Goal: Task Accomplishment & Management: Use online tool/utility

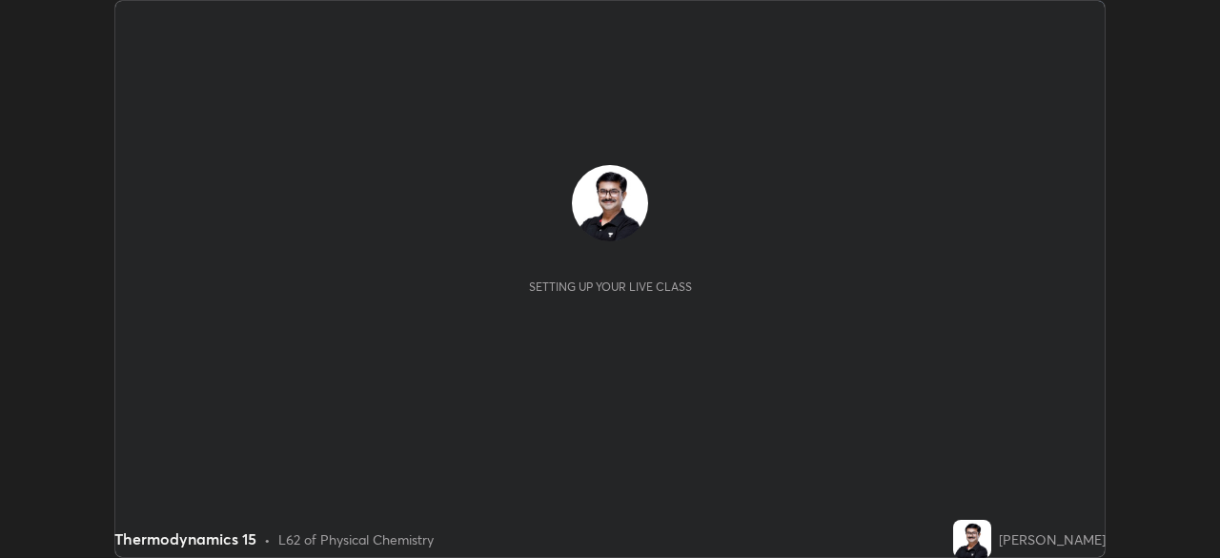
scroll to position [558, 1219]
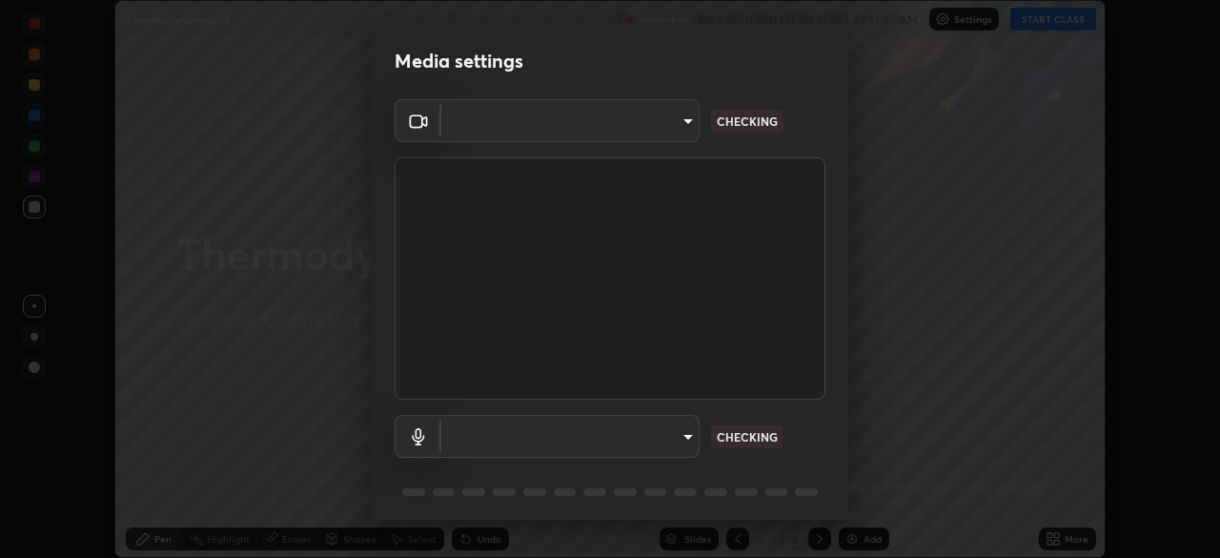
type input "ddeb460be698feac5301e169f53eca599c89e620ae617368e30cc776484c20c4"
click at [688, 439] on body "Erase all Thermodynamics 15 Recording WAS SCHEDULED TO START AT 11:00 AM Settin…" at bounding box center [610, 279] width 1220 height 558
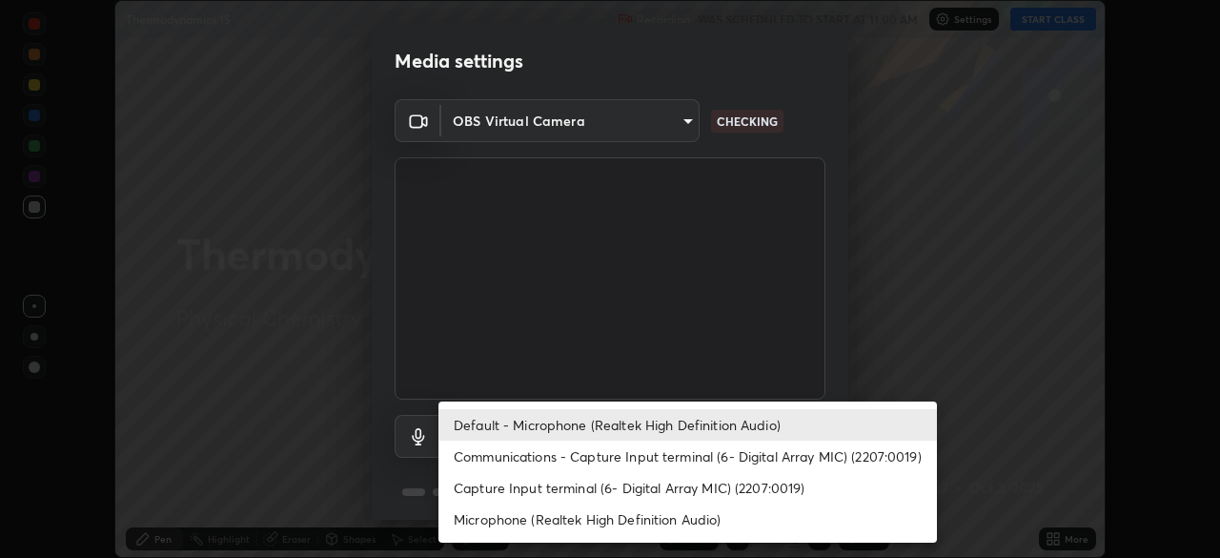
click at [641, 494] on li "Capture Input terminal (6- Digital Array MIC) (2207:0019)" at bounding box center [688, 487] width 499 height 31
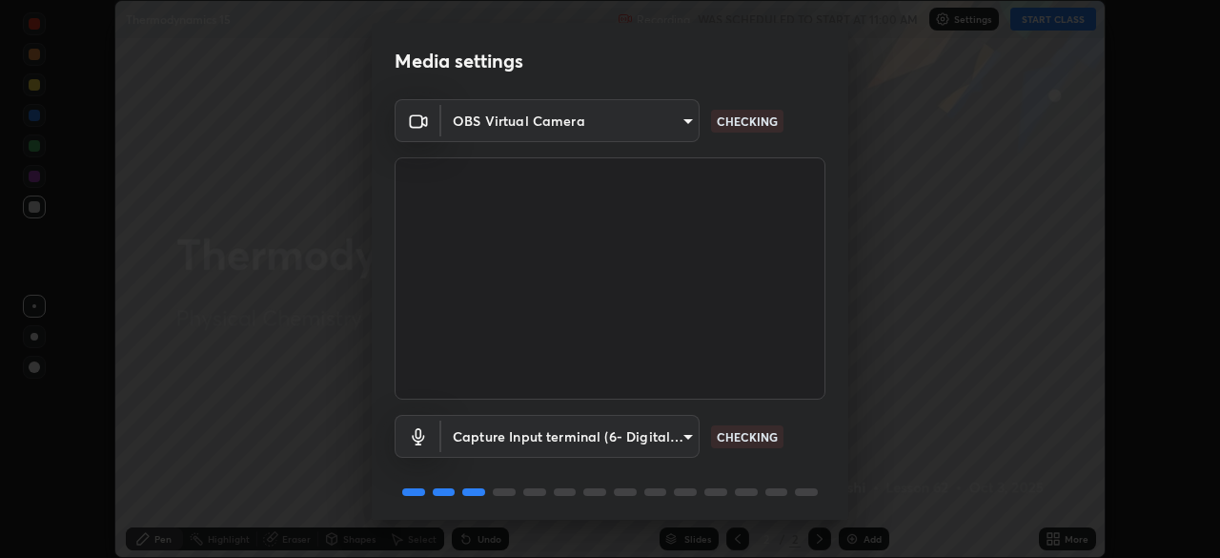
click at [688, 435] on body "Erase all Thermodynamics 15 Recording WAS SCHEDULED TO START AT 11:00 AM Settin…" at bounding box center [610, 279] width 1220 height 558
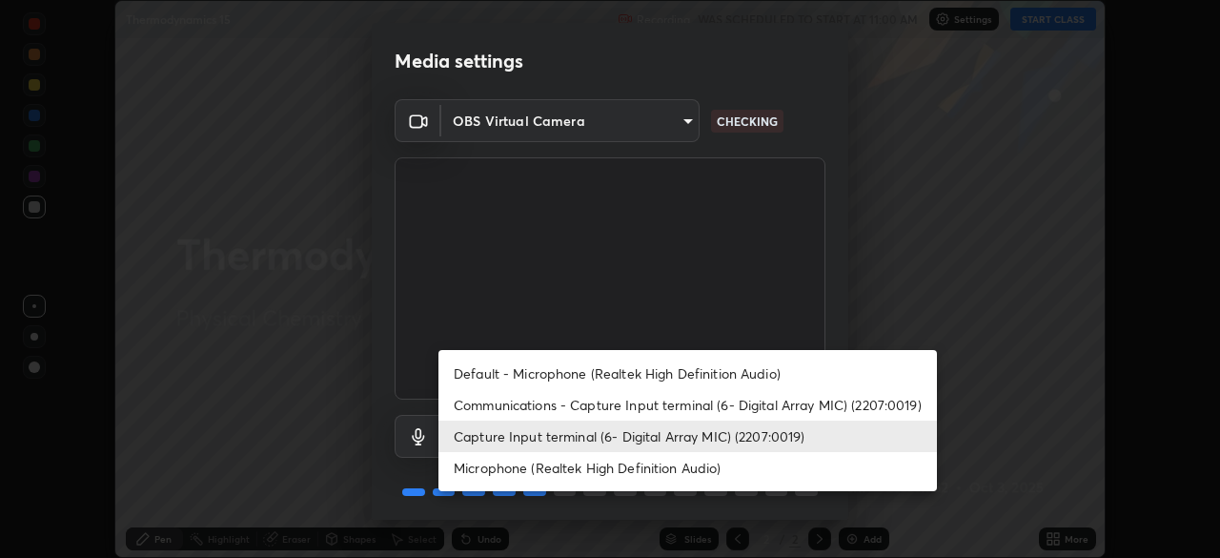
click at [605, 375] on li "Default - Microphone (Realtek High Definition Audio)" at bounding box center [688, 373] width 499 height 31
type input "default"
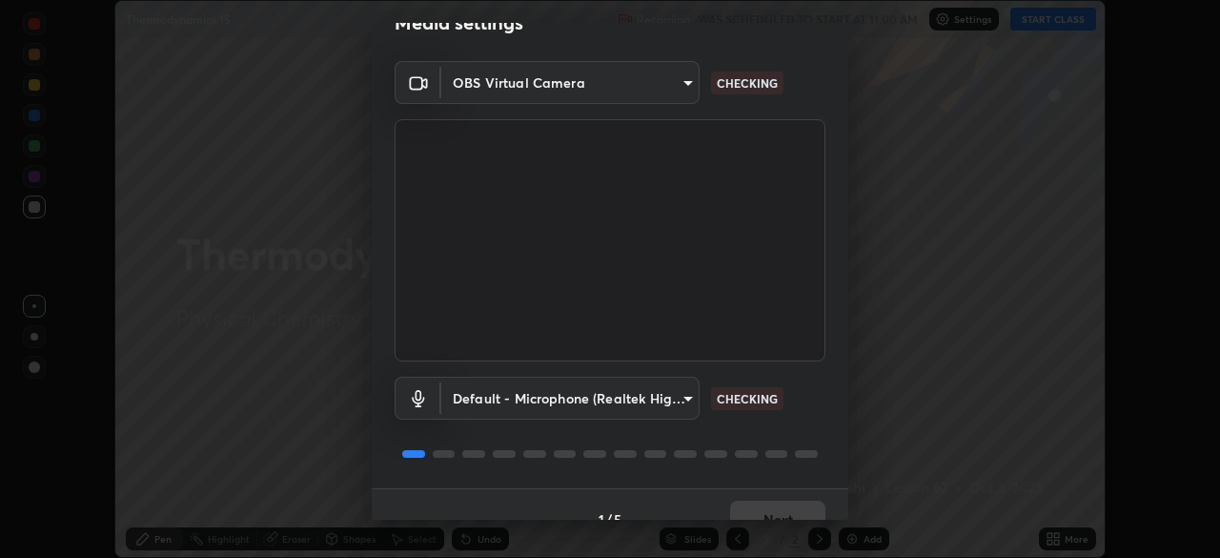
scroll to position [68, 0]
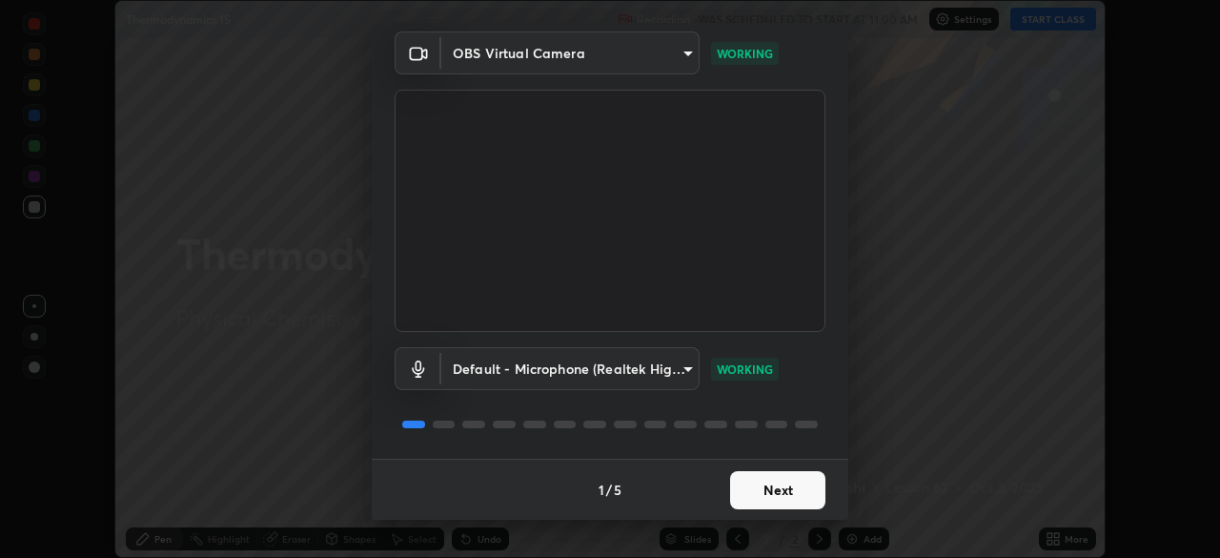
click at [789, 489] on button "Next" at bounding box center [777, 490] width 95 height 38
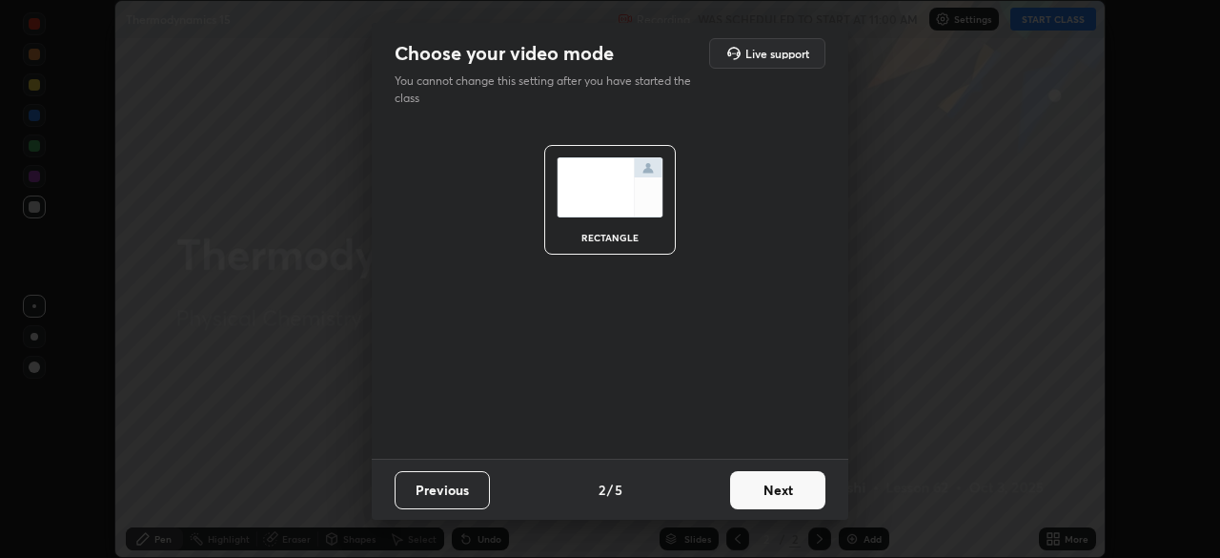
scroll to position [0, 0]
click at [790, 490] on button "Next" at bounding box center [777, 490] width 95 height 38
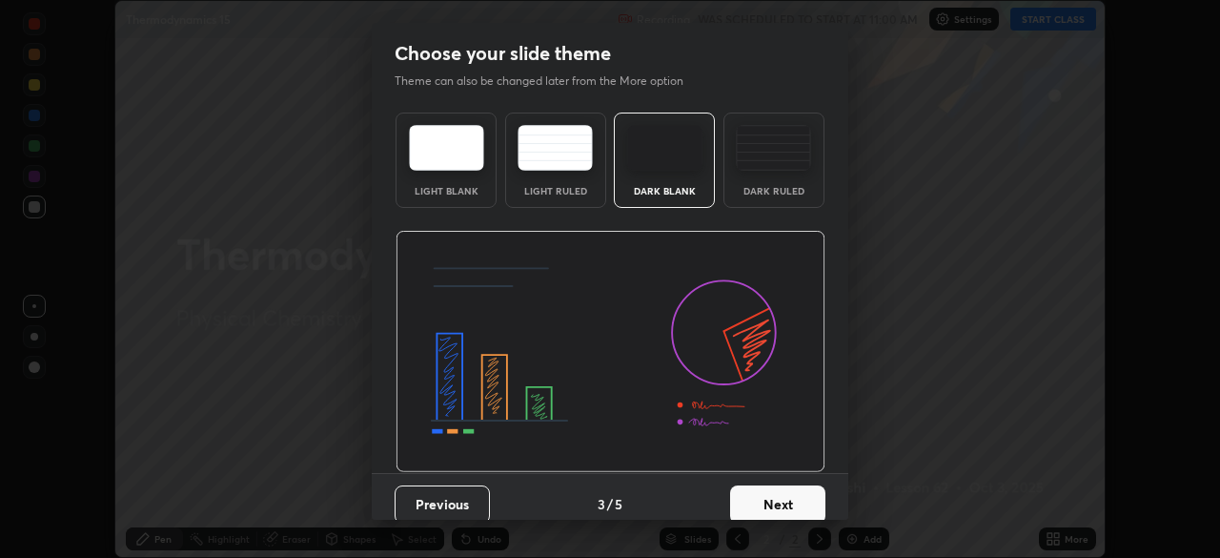
scroll to position [14, 0]
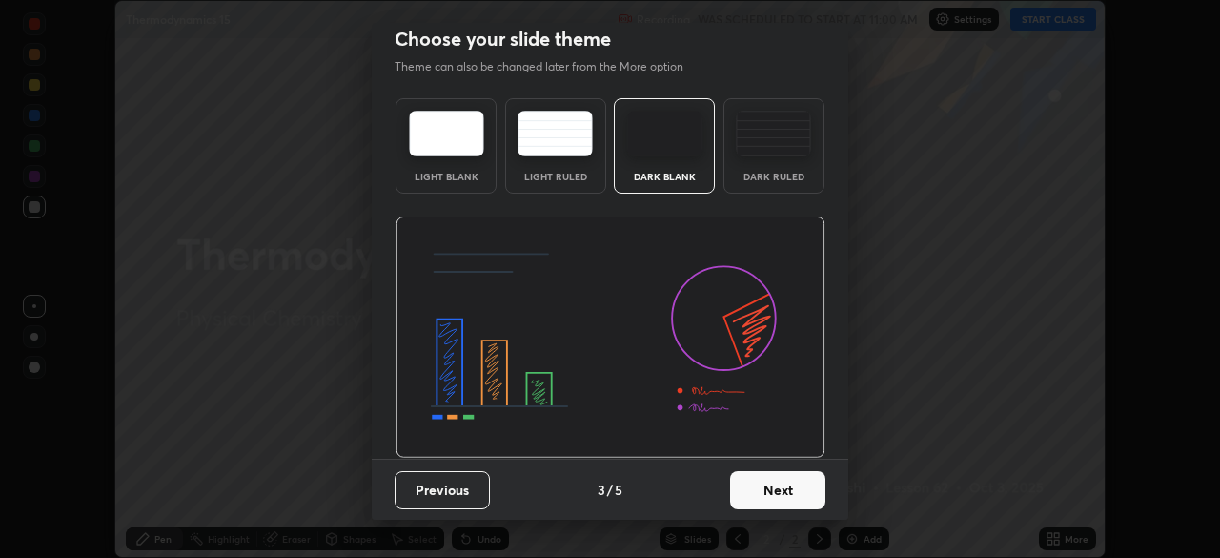
click at [788, 490] on button "Next" at bounding box center [777, 490] width 95 height 38
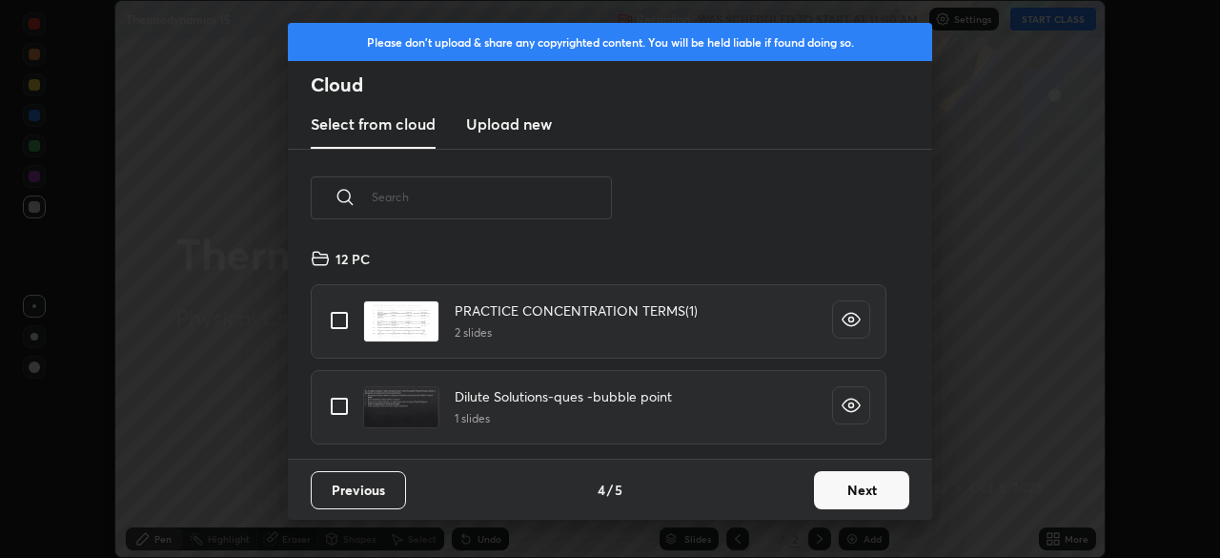
scroll to position [212, 612]
click at [859, 485] on button "Next" at bounding box center [861, 490] width 95 height 38
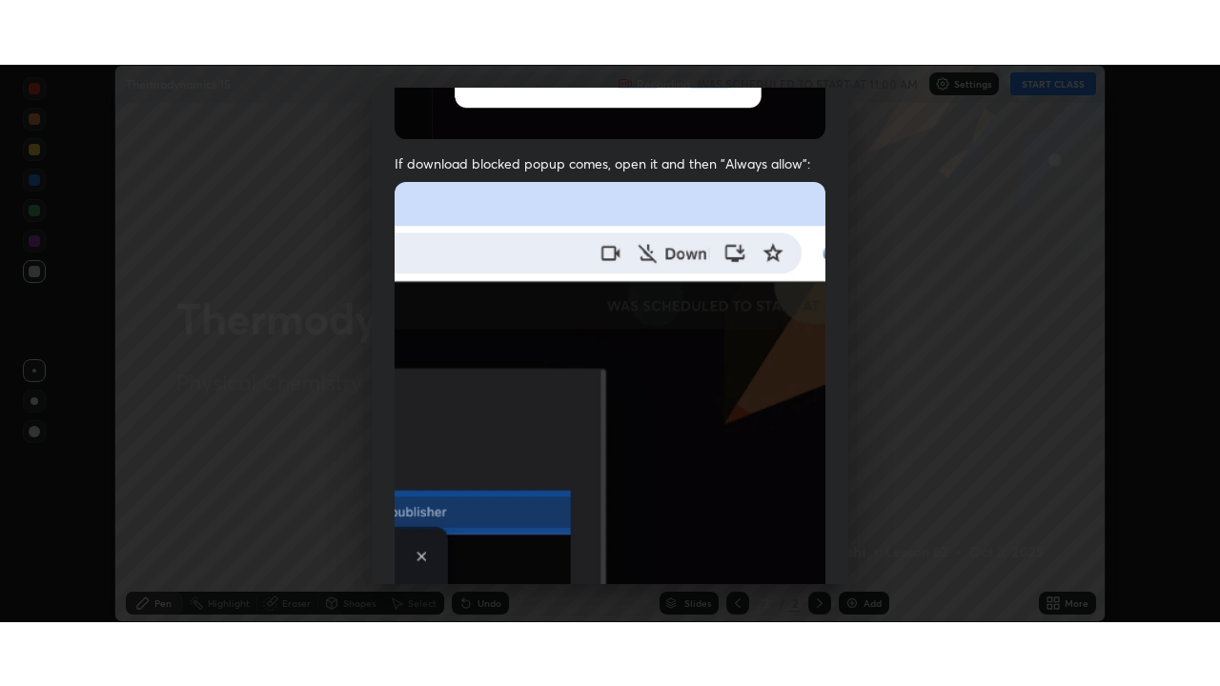
scroll to position [457, 0]
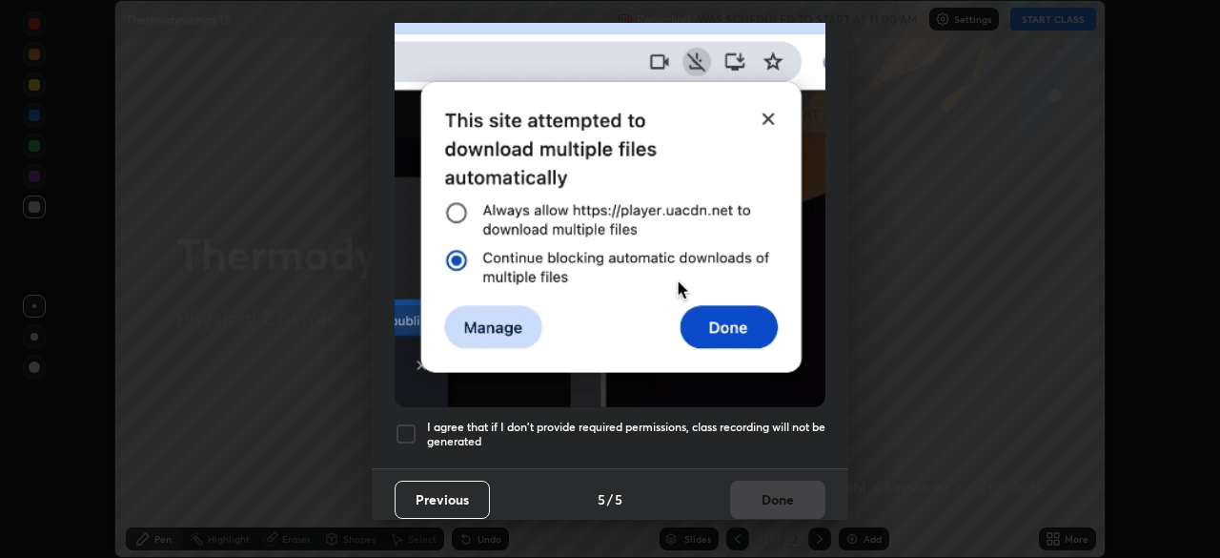
click at [409, 427] on div at bounding box center [406, 433] width 23 height 23
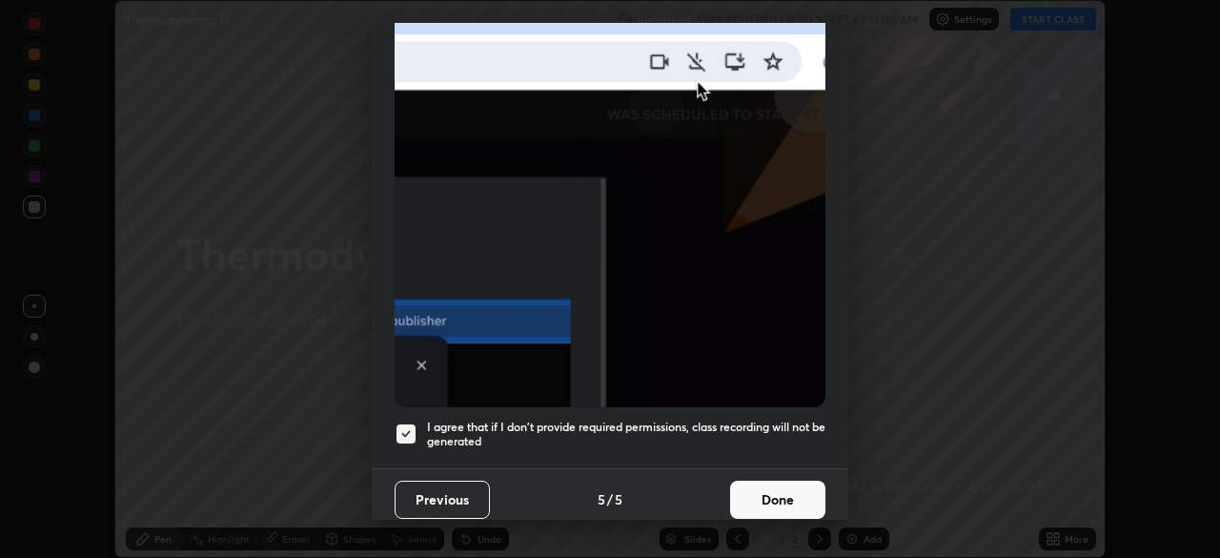
click at [760, 494] on button "Done" at bounding box center [777, 500] width 95 height 38
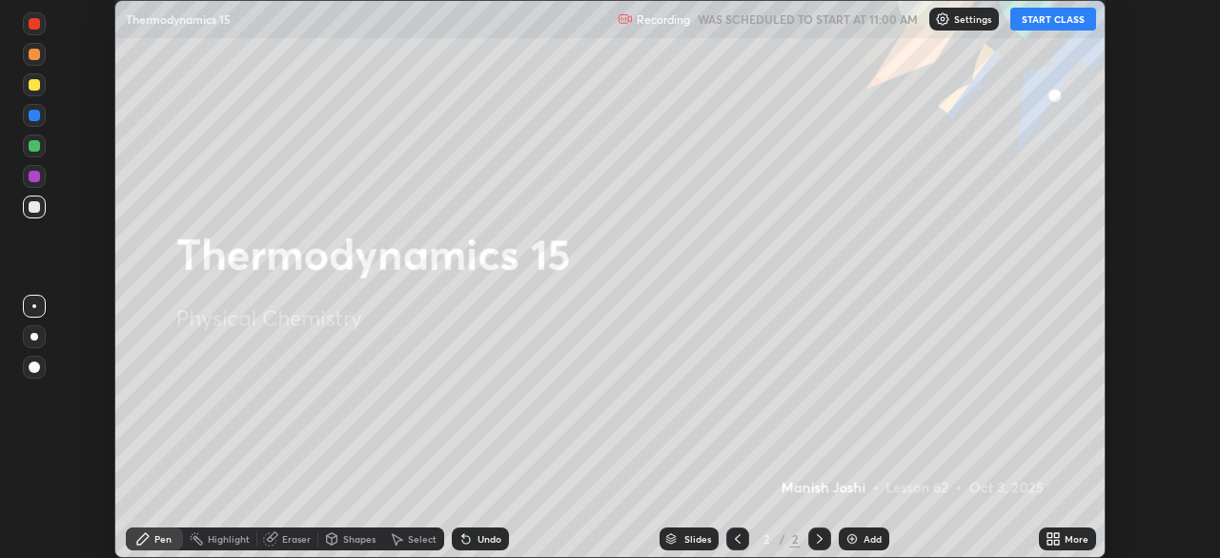
click at [1046, 17] on button "START CLASS" at bounding box center [1054, 19] width 86 height 23
click at [1051, 533] on icon at bounding box center [1050, 535] width 5 height 5
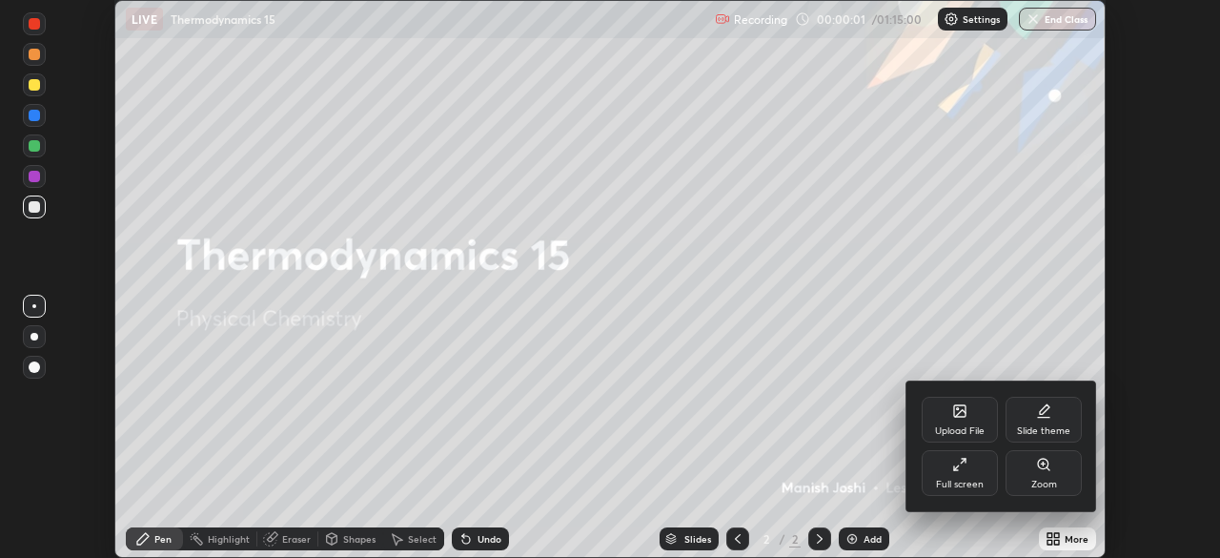
click at [957, 476] on div "Full screen" at bounding box center [960, 473] width 76 height 46
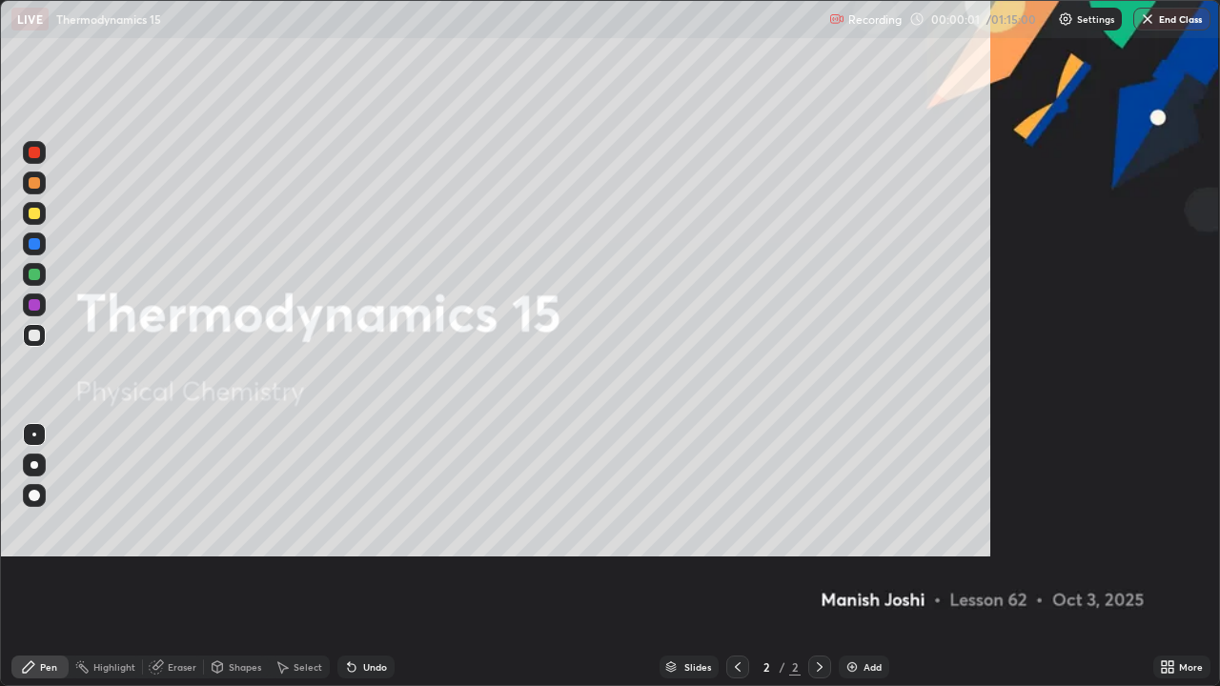
scroll to position [686, 1220]
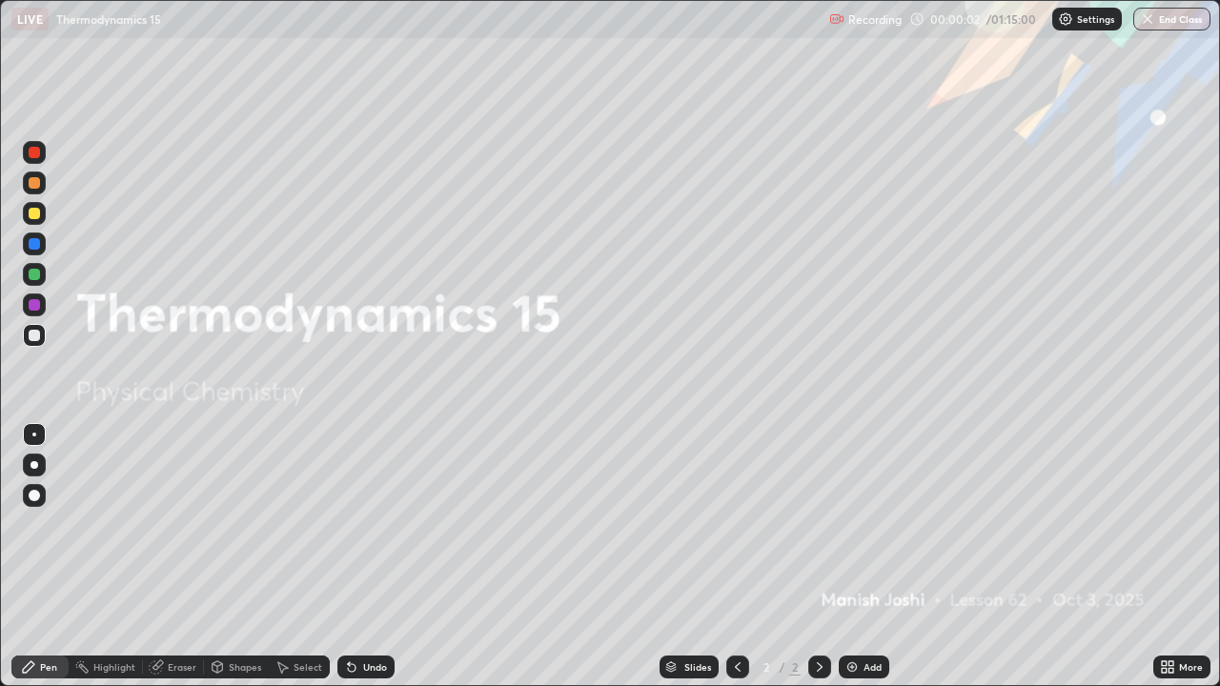
click at [1171, 557] on icon at bounding box center [1171, 670] width 5 height 5
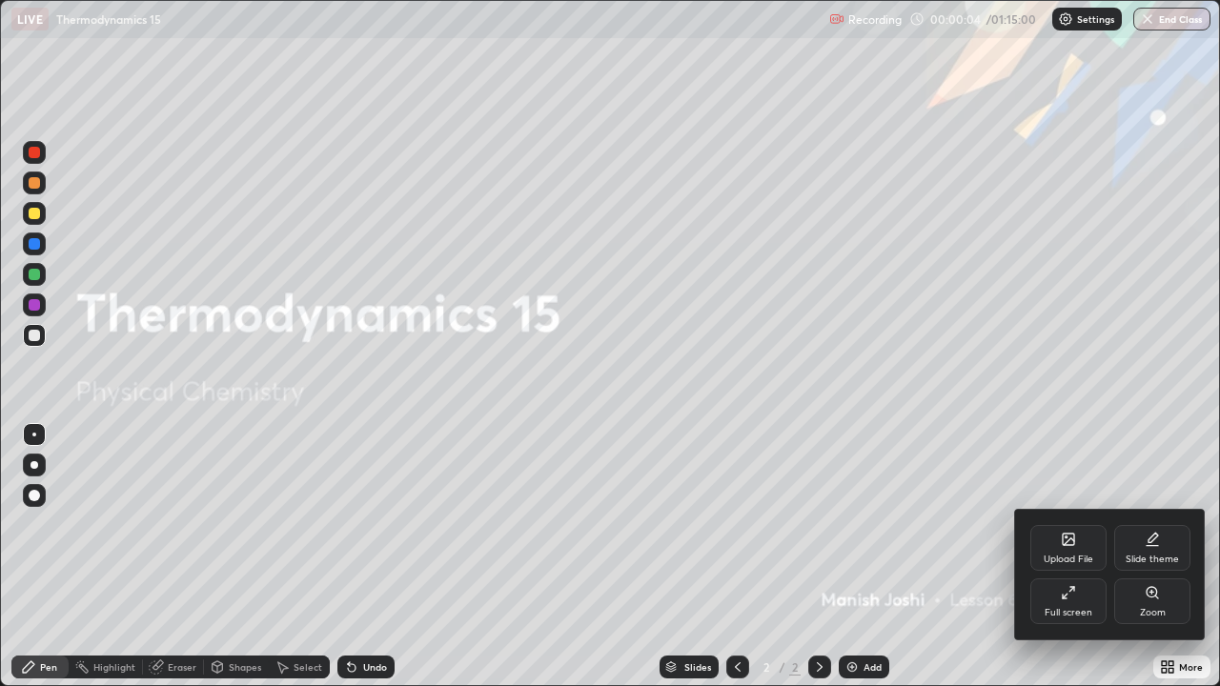
click at [1072, 549] on div "Upload File" at bounding box center [1069, 548] width 76 height 46
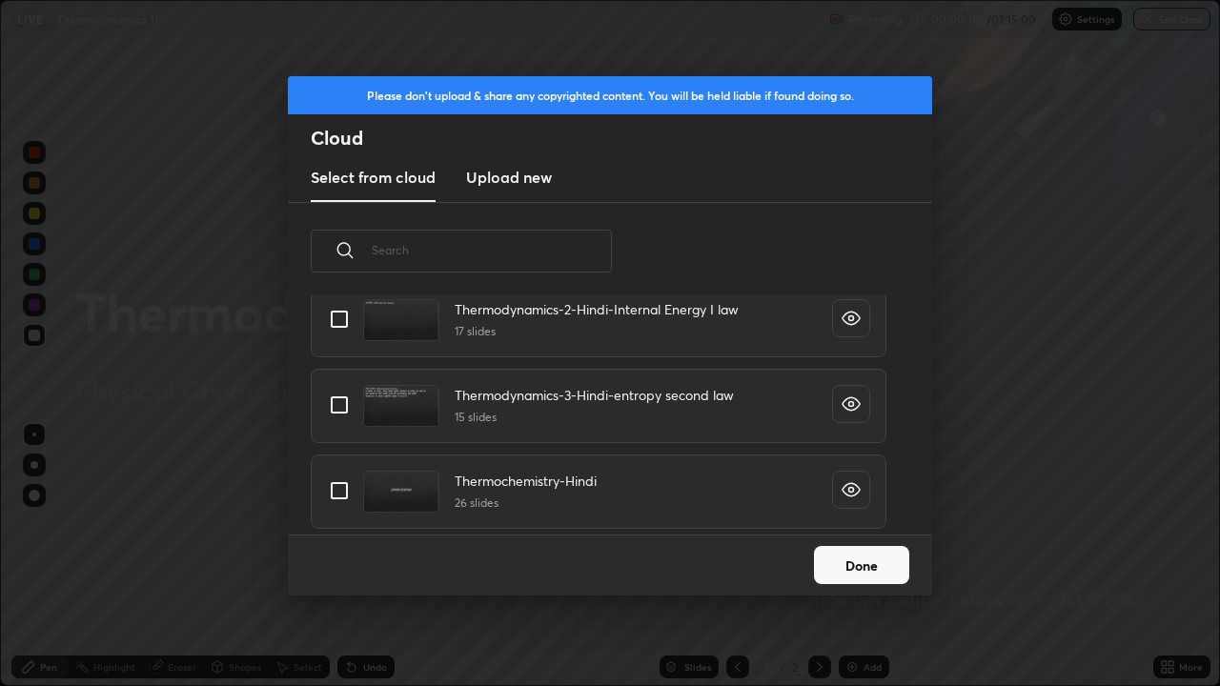
scroll to position [2316, 0]
click at [340, 411] on input "grid" at bounding box center [339, 406] width 40 height 40
checkbox input "true"
click at [852, 556] on button "Done" at bounding box center [861, 565] width 95 height 38
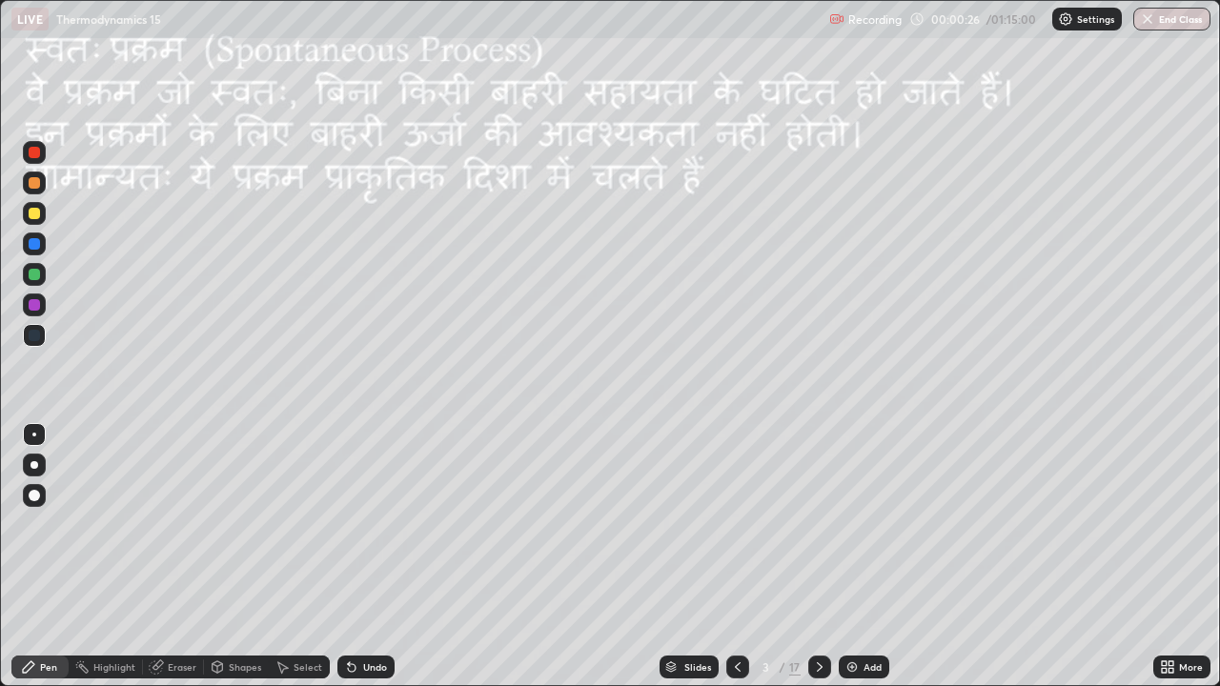
click at [697, 557] on div "Slides" at bounding box center [698, 668] width 27 height 10
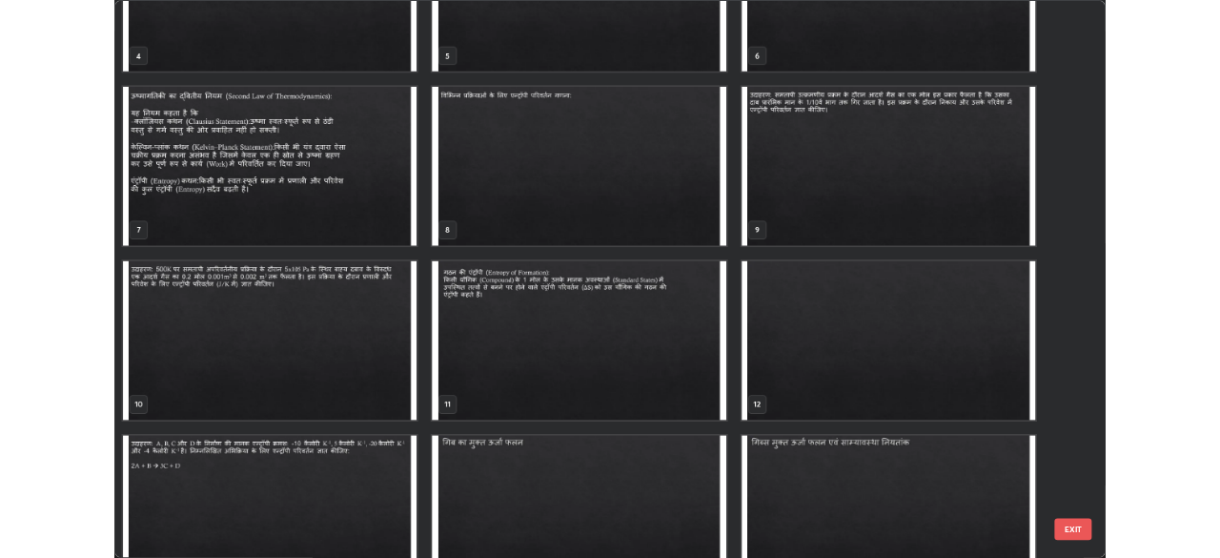
scroll to position [332, 0]
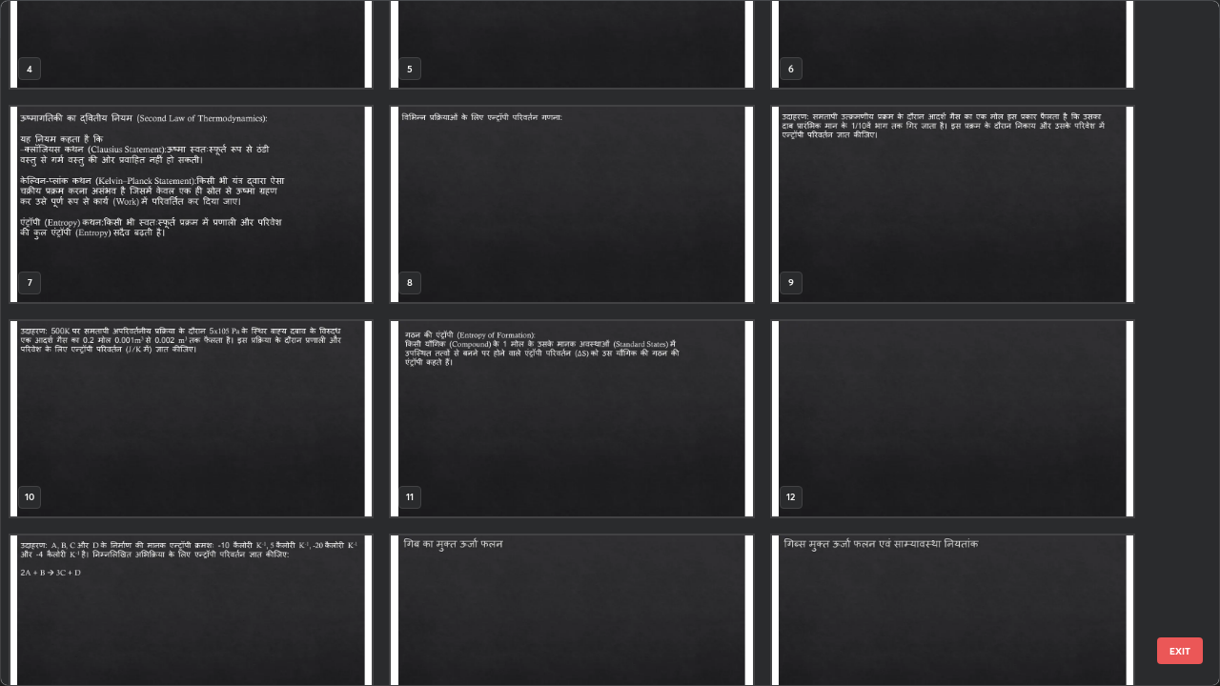
click at [317, 393] on img "grid" at bounding box center [190, 418] width 361 height 195
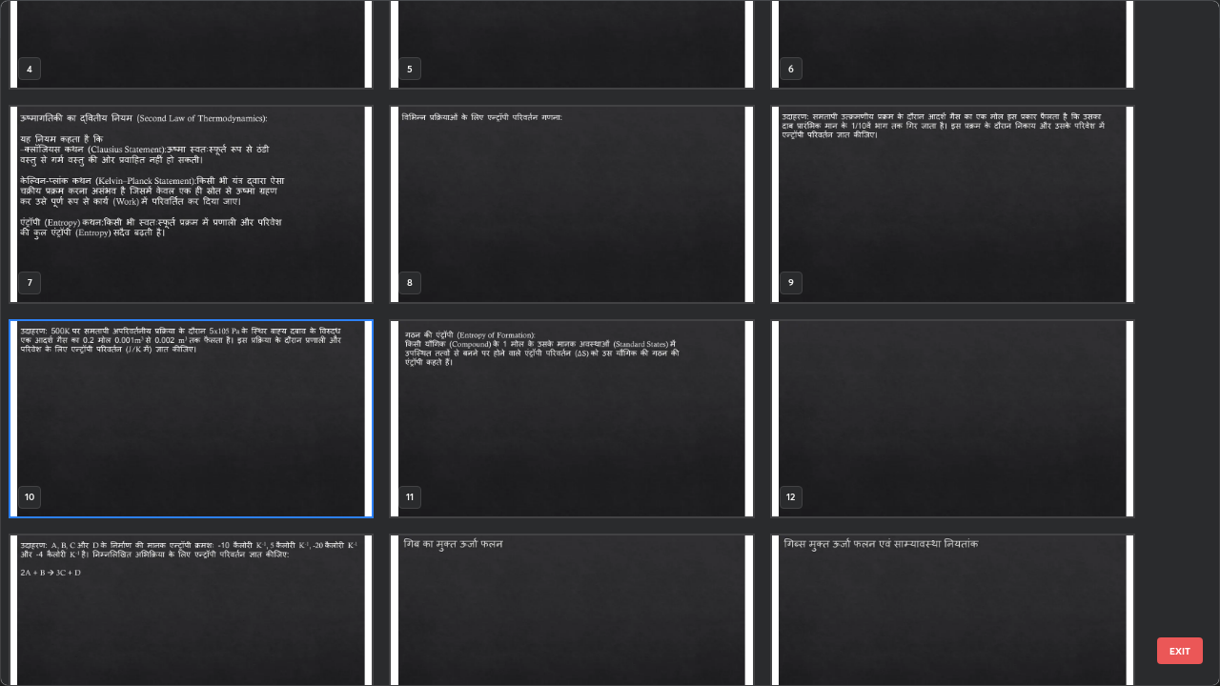
click at [317, 391] on img "grid" at bounding box center [190, 418] width 361 height 195
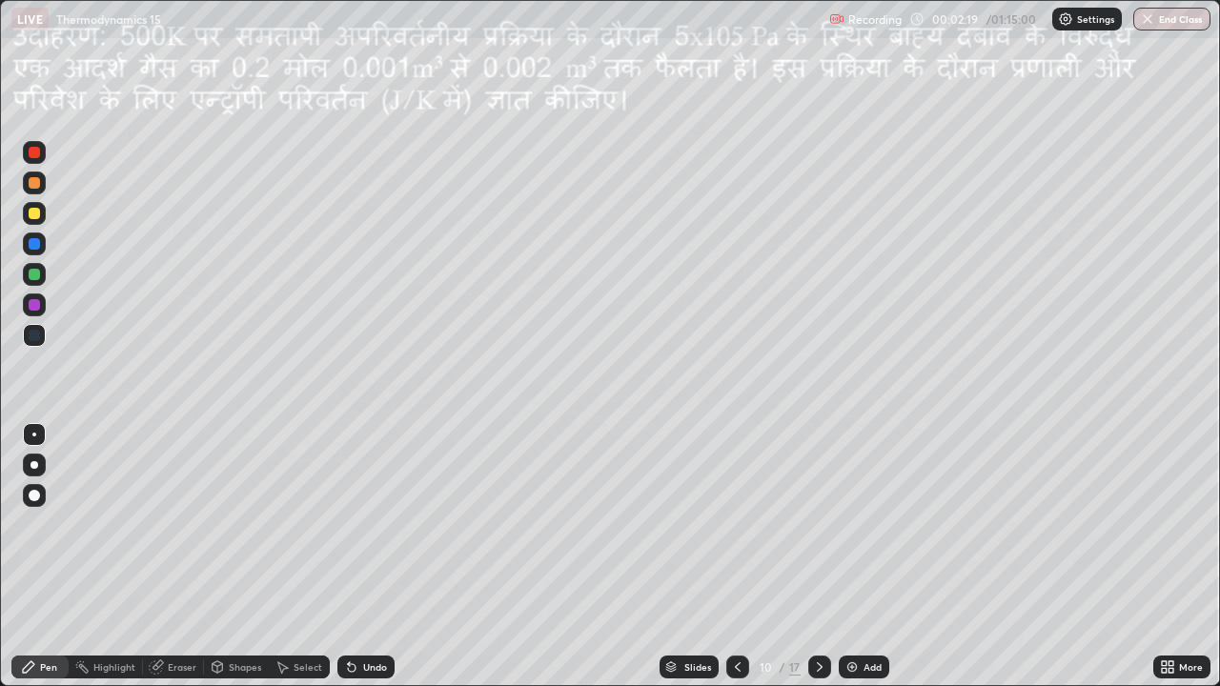
click at [57, 557] on div "Pen" at bounding box center [39, 667] width 57 height 23
click at [39, 223] on div at bounding box center [34, 213] width 23 height 23
click at [38, 216] on div at bounding box center [34, 213] width 11 height 11
click at [36, 215] on div at bounding box center [34, 213] width 11 height 11
click at [250, 557] on div "Shapes" at bounding box center [245, 668] width 32 height 10
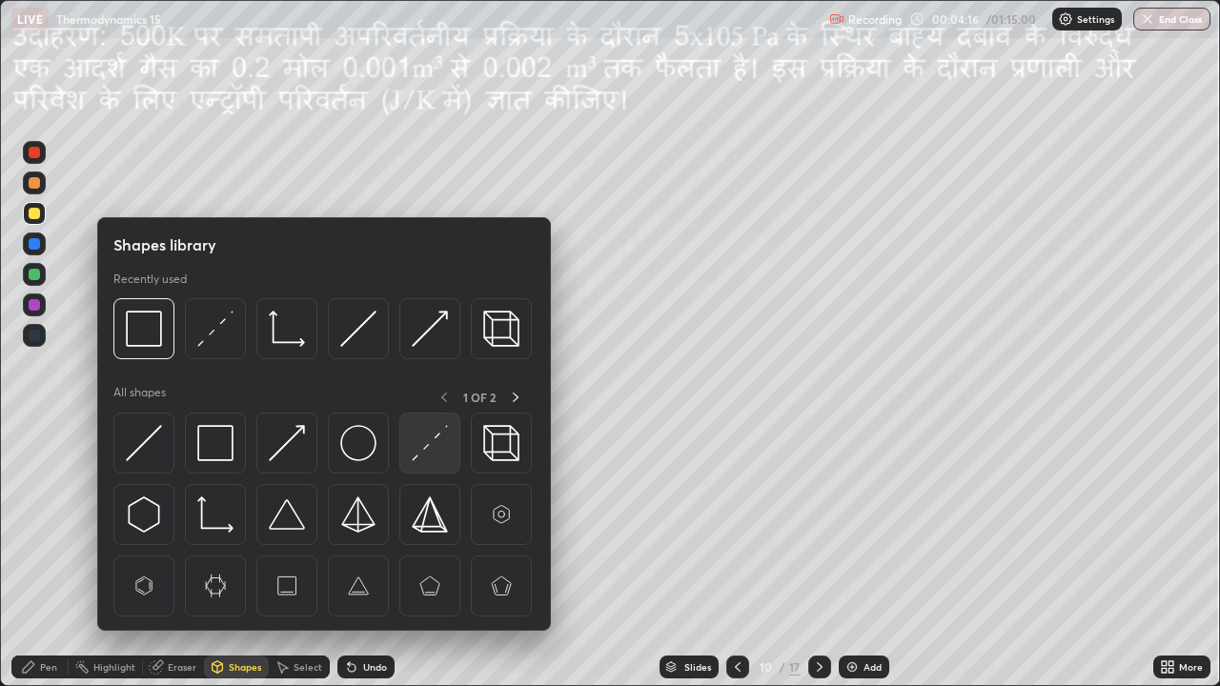
click at [420, 461] on div at bounding box center [429, 443] width 61 height 61
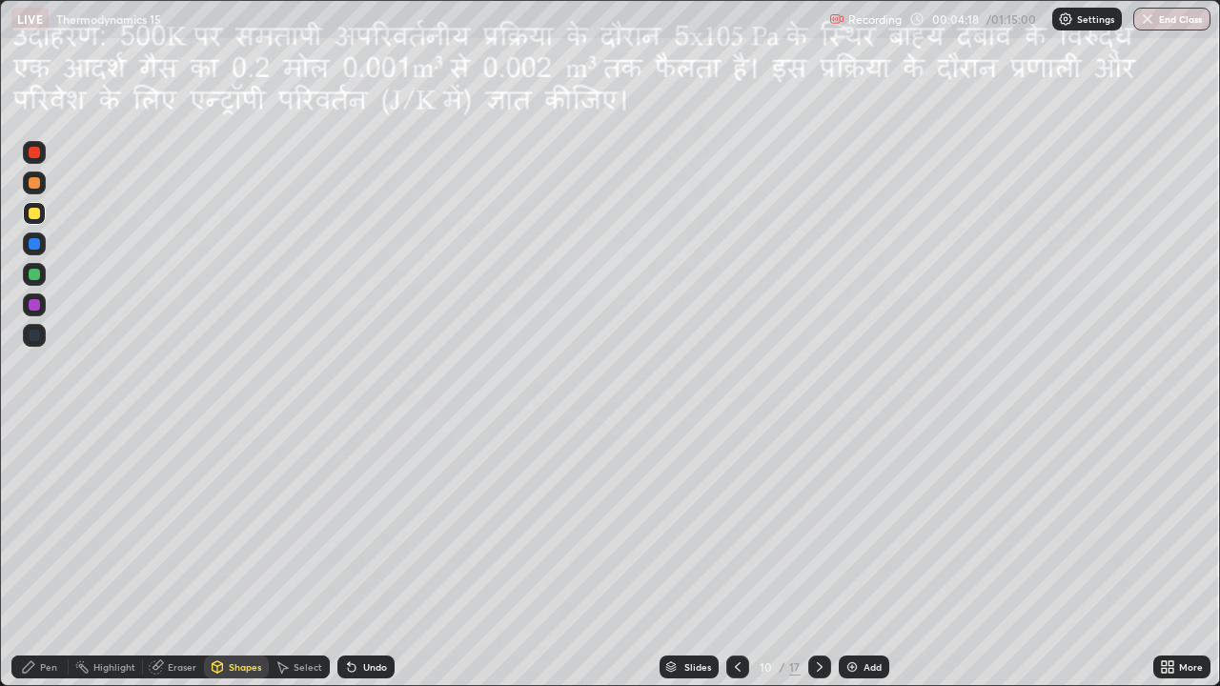
click at [51, 557] on div "Pen" at bounding box center [48, 668] width 17 height 10
click at [818, 557] on icon at bounding box center [819, 667] width 15 height 15
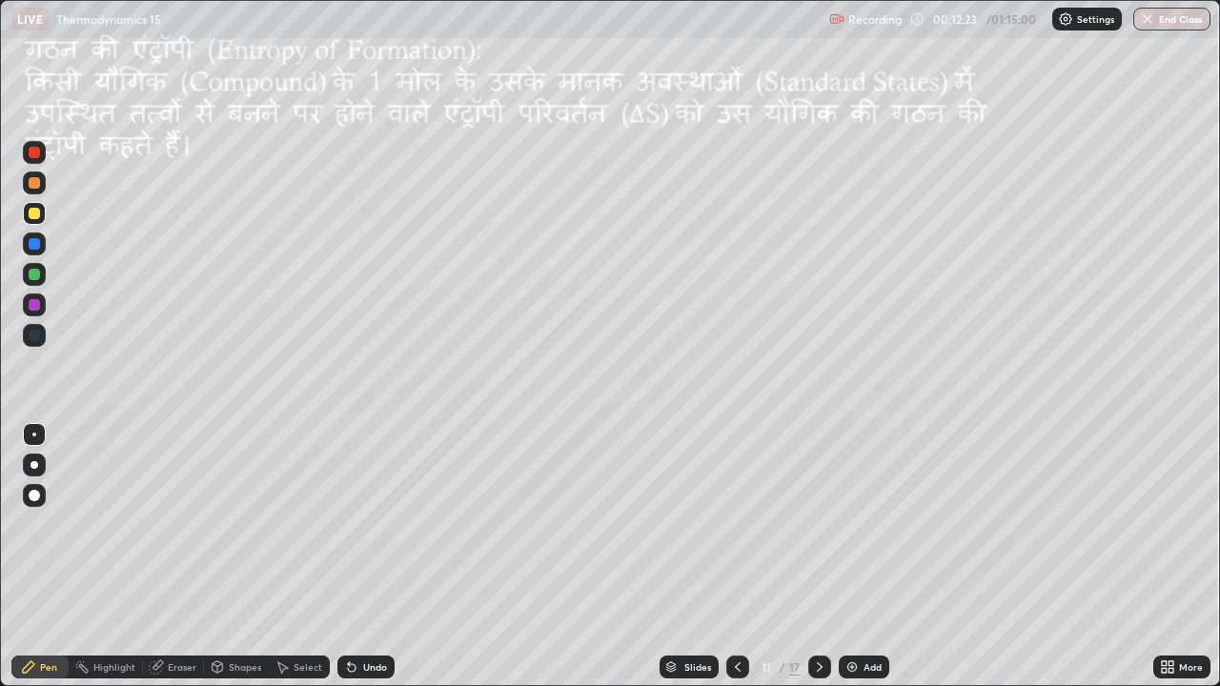
click at [44, 219] on div at bounding box center [34, 213] width 23 height 23
click at [37, 212] on div at bounding box center [34, 213] width 11 height 11
click at [348, 557] on icon at bounding box center [352, 669] width 8 height 8
click at [349, 557] on icon at bounding box center [352, 669] width 8 height 8
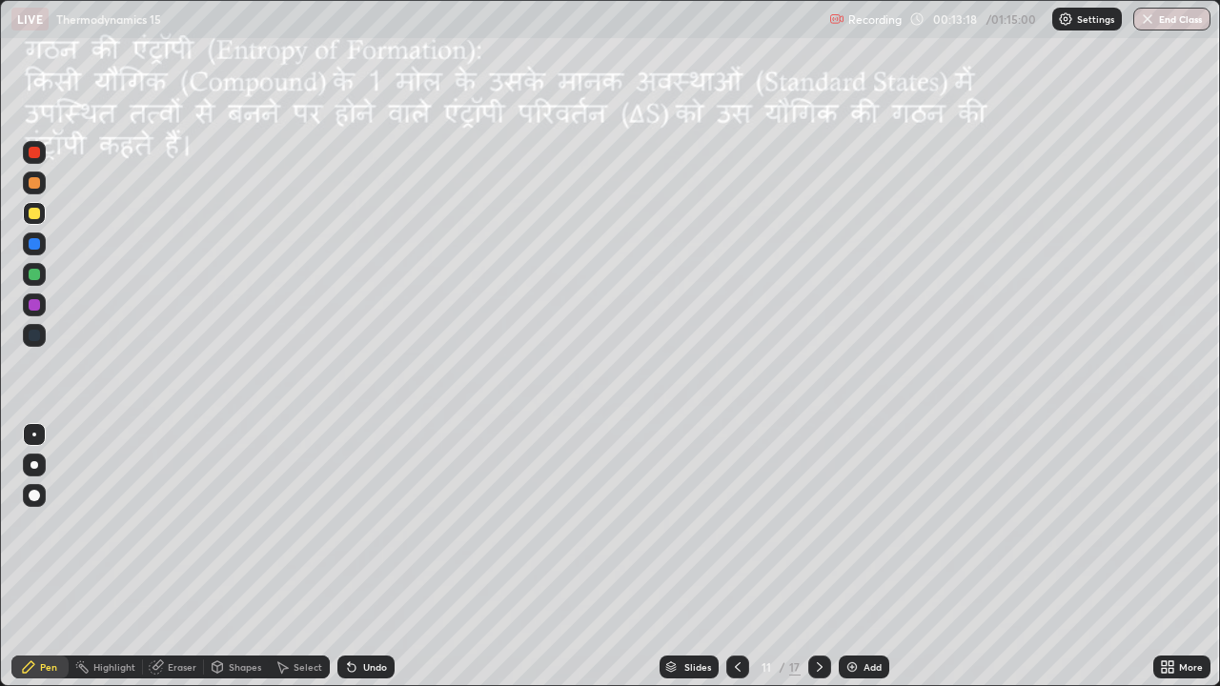
click at [348, 557] on icon at bounding box center [349, 664] width 2 height 2
click at [349, 557] on icon at bounding box center [351, 667] width 15 height 15
click at [348, 557] on icon at bounding box center [352, 669] width 8 height 8
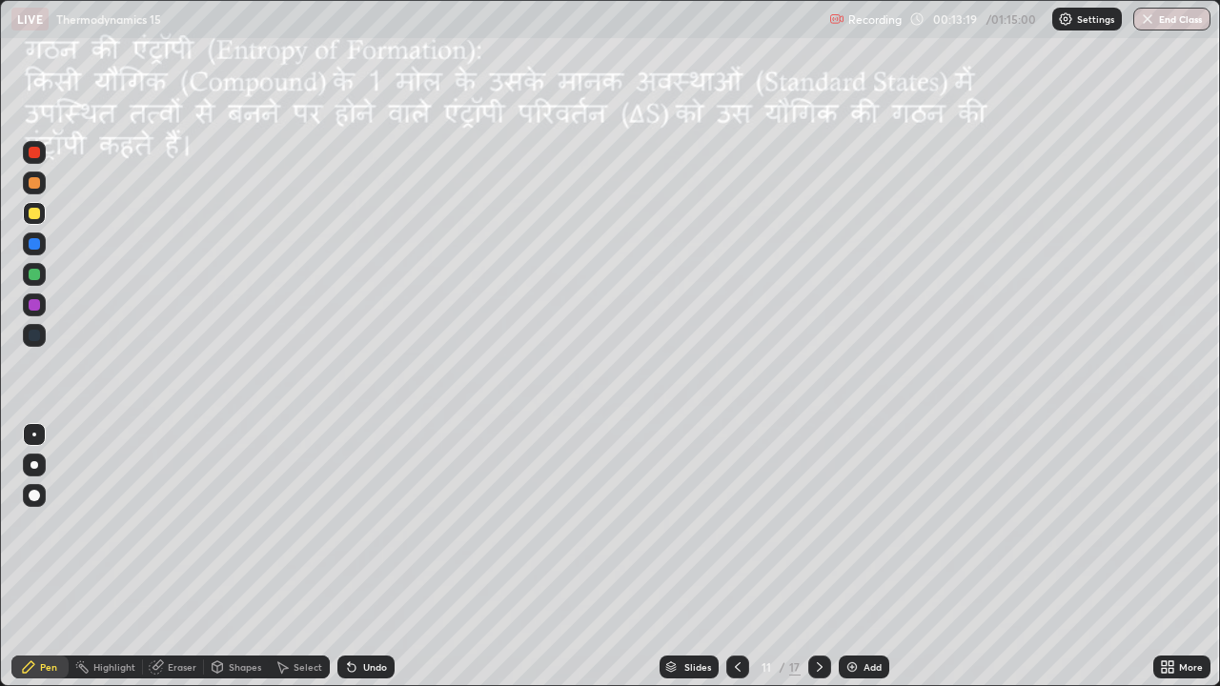
click at [348, 557] on icon at bounding box center [352, 669] width 8 height 8
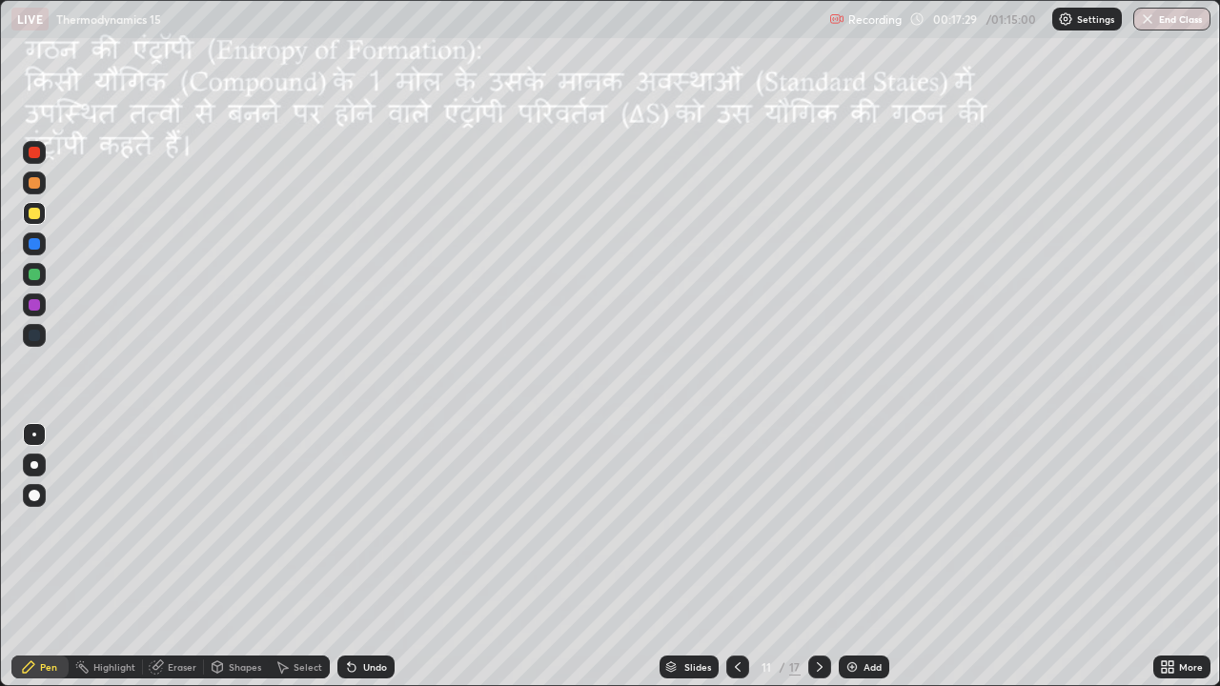
click at [827, 557] on div at bounding box center [820, 667] width 23 height 23
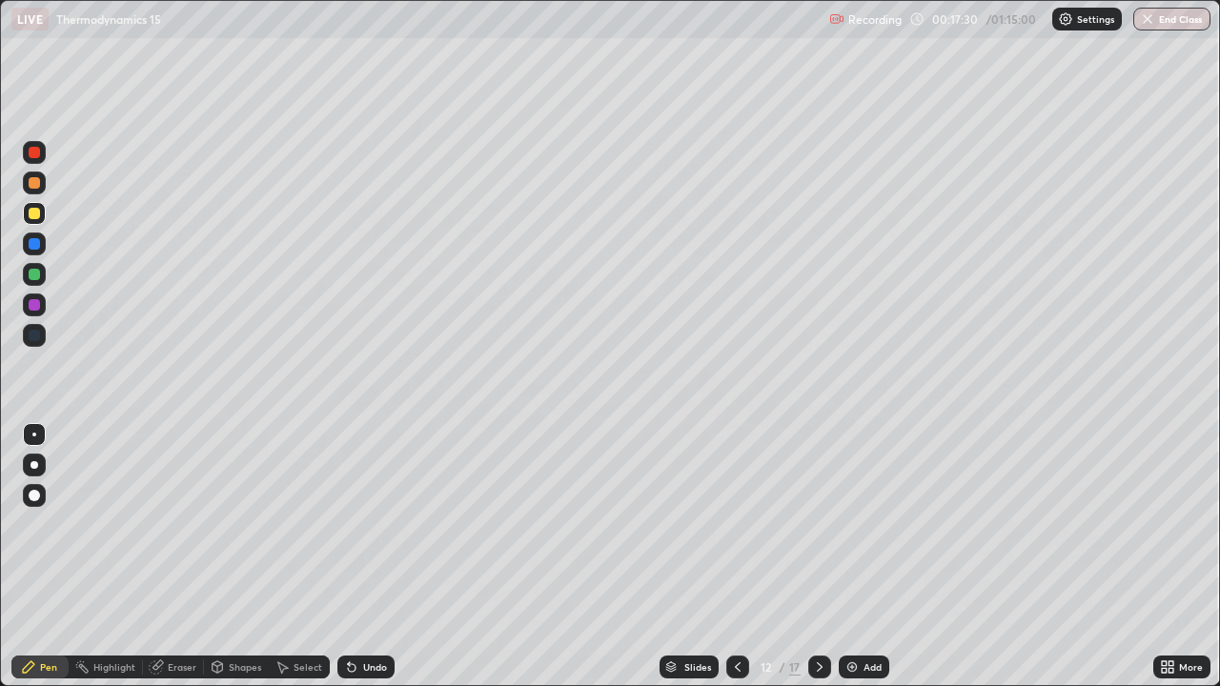
click at [820, 557] on icon at bounding box center [819, 667] width 15 height 15
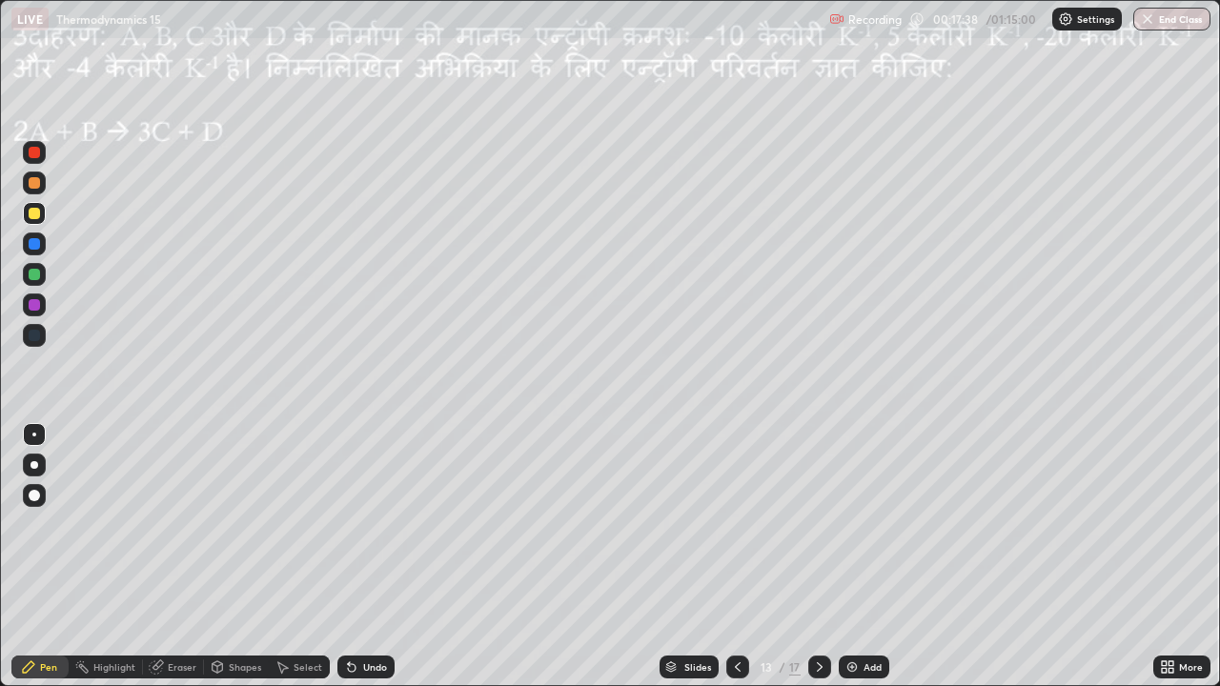
click at [314, 557] on div "Select" at bounding box center [308, 668] width 29 height 10
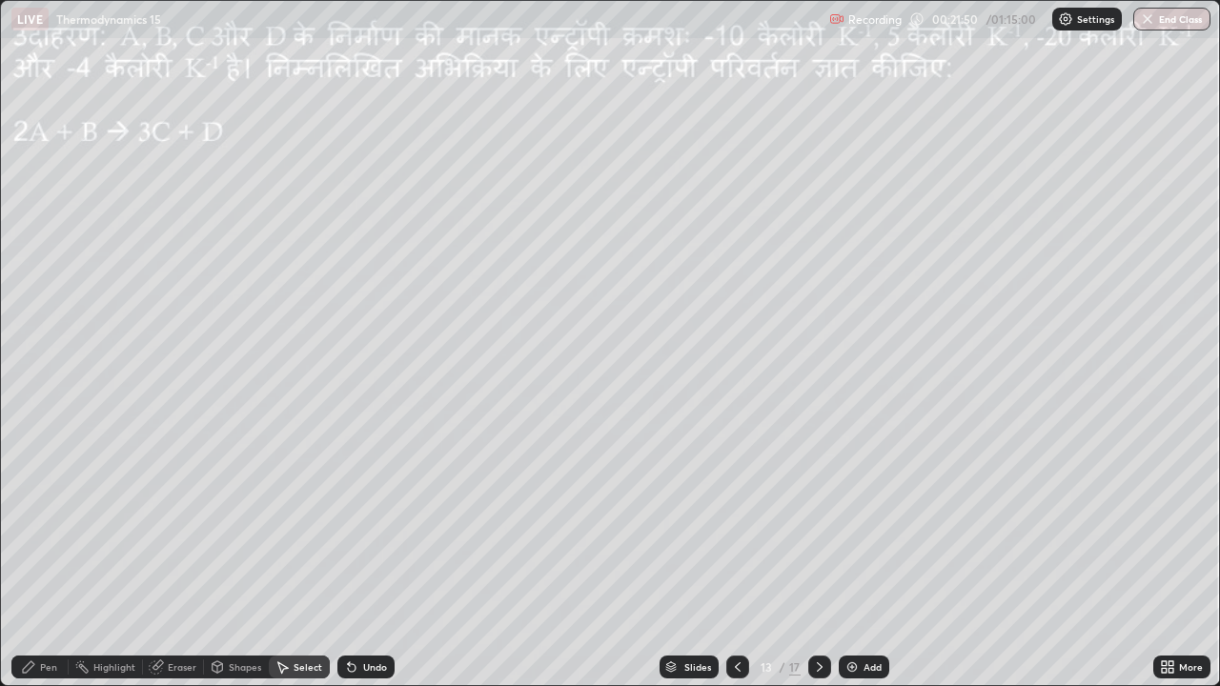
click at [51, 557] on div "Pen" at bounding box center [48, 668] width 17 height 10
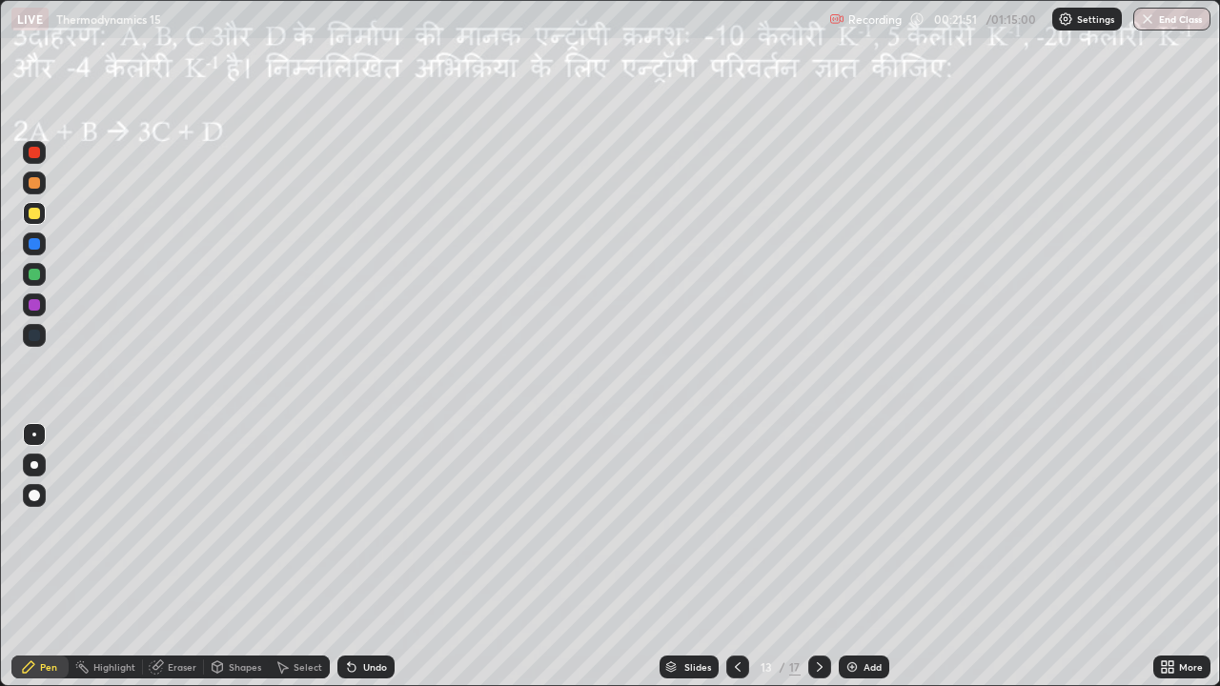
click at [30, 217] on div at bounding box center [34, 213] width 11 height 11
click at [820, 557] on icon at bounding box center [820, 668] width 6 height 10
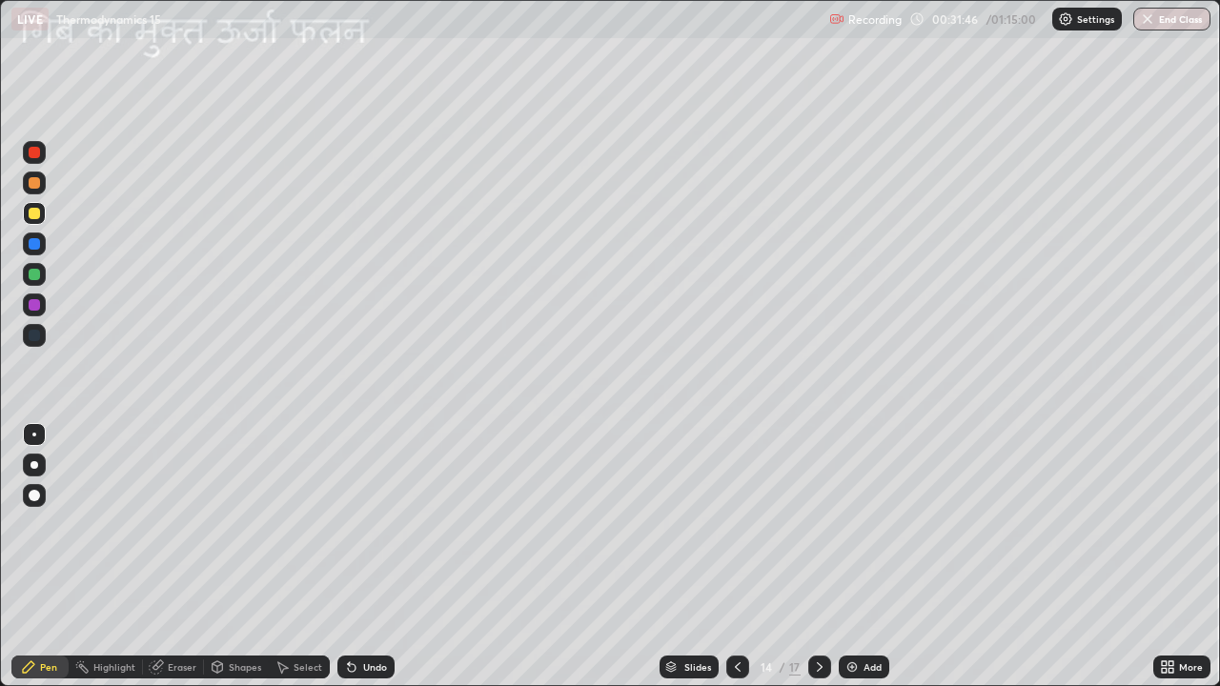
click at [37, 216] on div at bounding box center [34, 213] width 11 height 11
click at [220, 557] on icon at bounding box center [218, 667] width 10 height 11
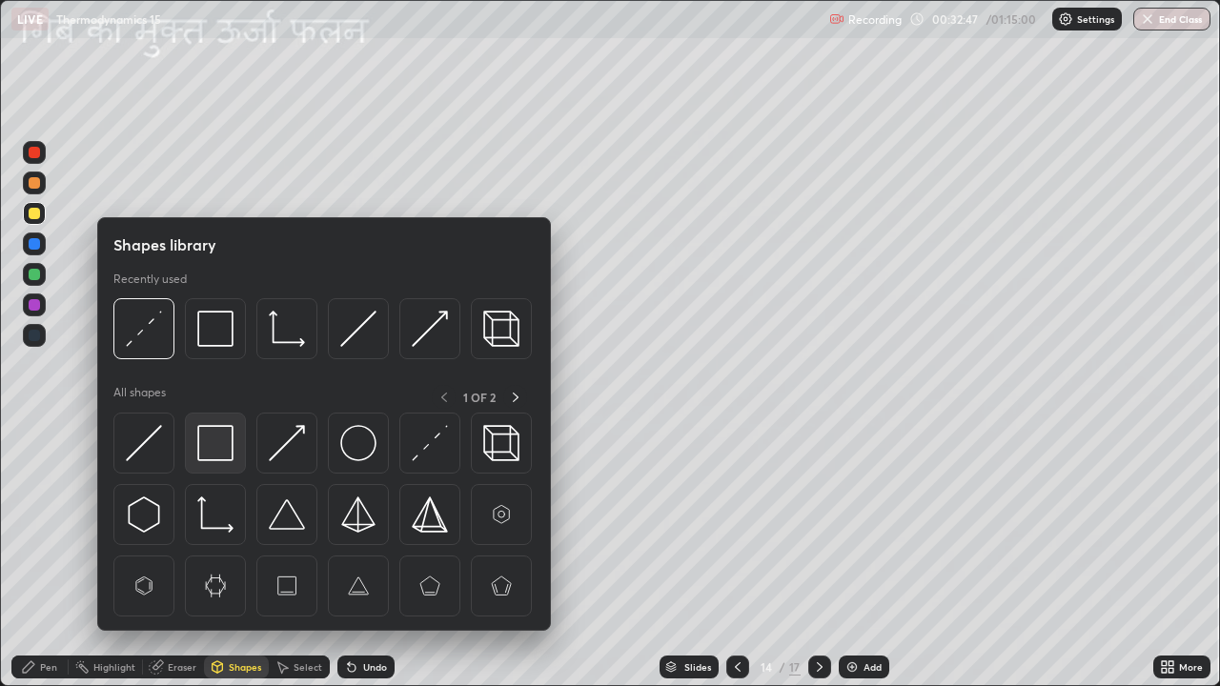
click at [230, 459] on img at bounding box center [215, 443] width 36 height 36
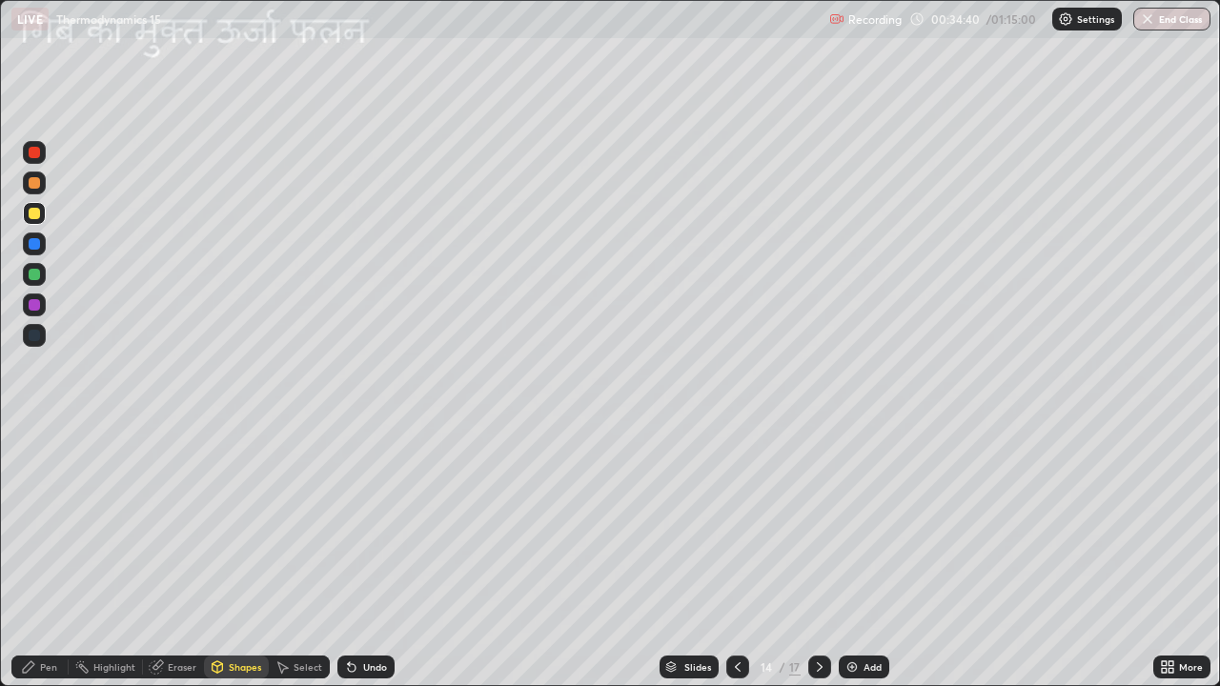
click at [44, 557] on div "Pen" at bounding box center [48, 668] width 17 height 10
click at [34, 277] on div at bounding box center [34, 274] width 11 height 11
click at [227, 557] on div "Shapes" at bounding box center [236, 667] width 65 height 23
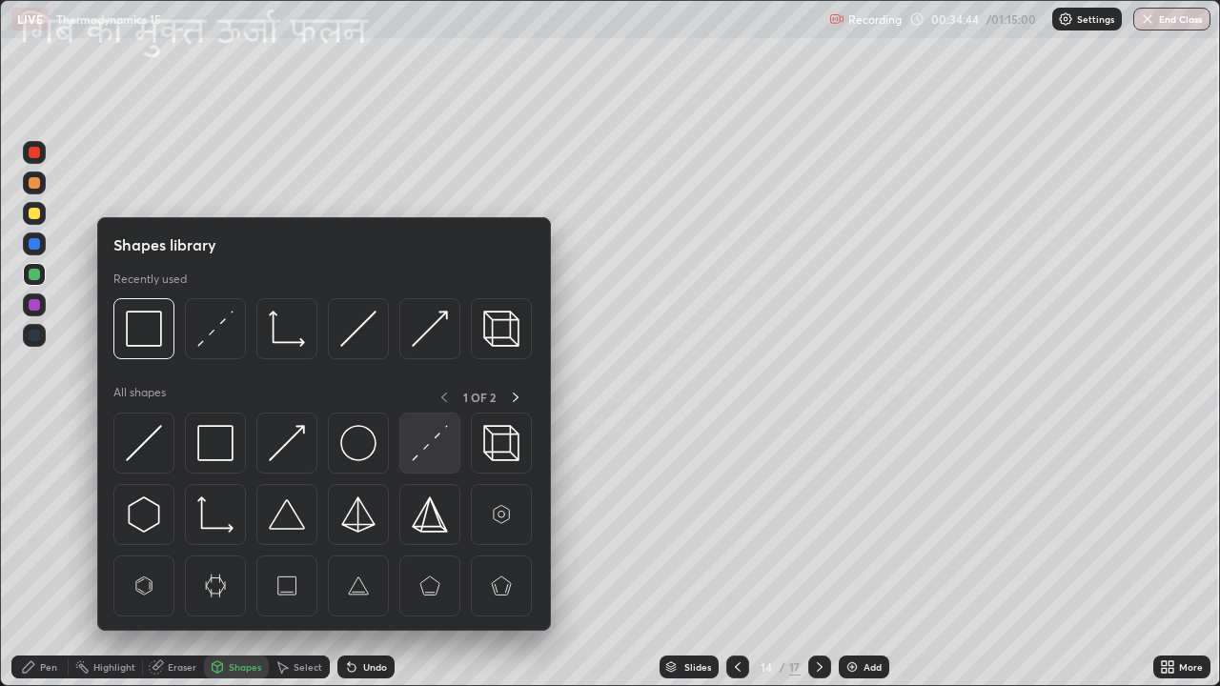
click at [413, 456] on img at bounding box center [430, 443] width 36 height 36
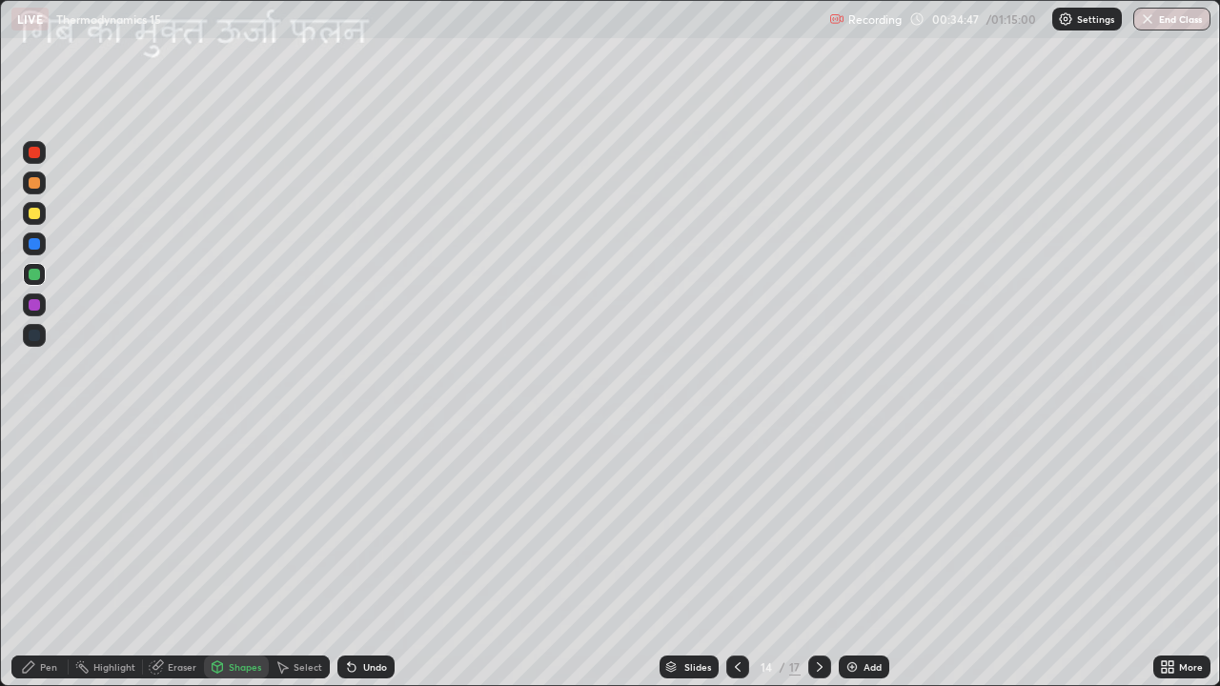
click at [53, 557] on div "Pen" at bounding box center [48, 668] width 17 height 10
click at [33, 215] on div at bounding box center [34, 213] width 11 height 11
click at [376, 557] on div "Undo" at bounding box center [366, 667] width 57 height 23
click at [372, 557] on div "Undo" at bounding box center [366, 667] width 57 height 23
click at [370, 557] on div "Undo" at bounding box center [366, 667] width 57 height 23
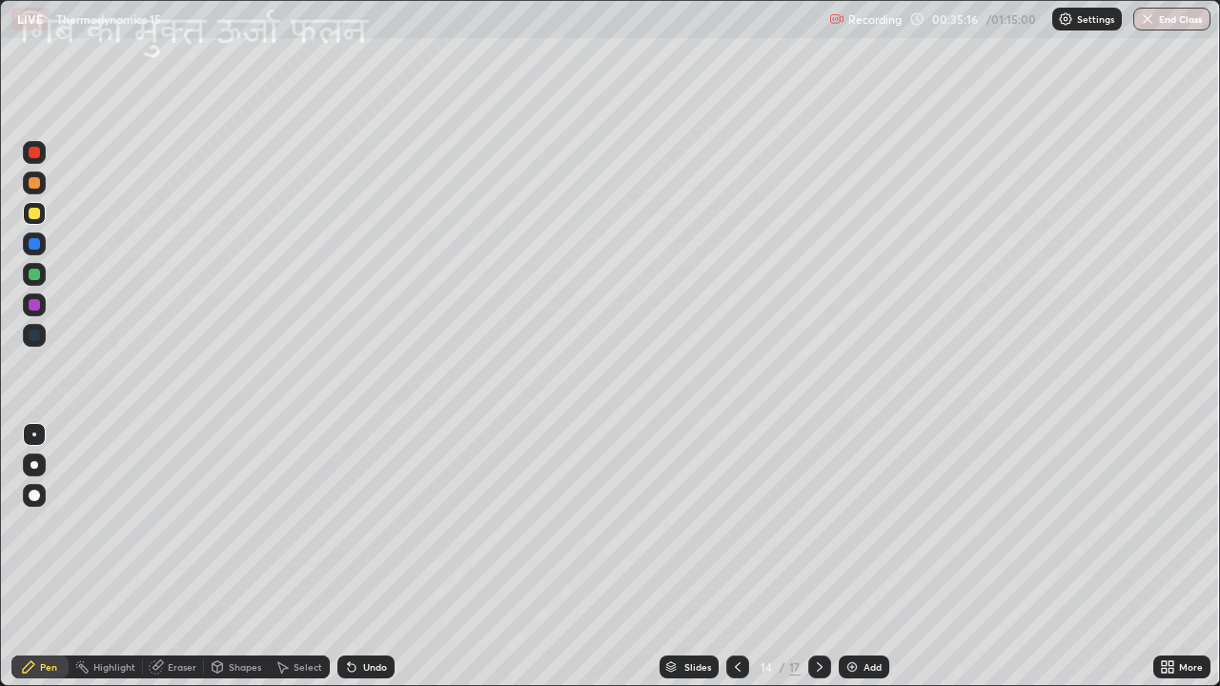
click at [371, 557] on div "Undo" at bounding box center [375, 668] width 24 height 10
click at [372, 557] on div "Undo" at bounding box center [366, 667] width 57 height 23
click at [36, 186] on div at bounding box center [34, 182] width 11 height 11
click at [850, 557] on img at bounding box center [852, 667] width 15 height 15
click at [39, 336] on div at bounding box center [34, 335] width 11 height 11
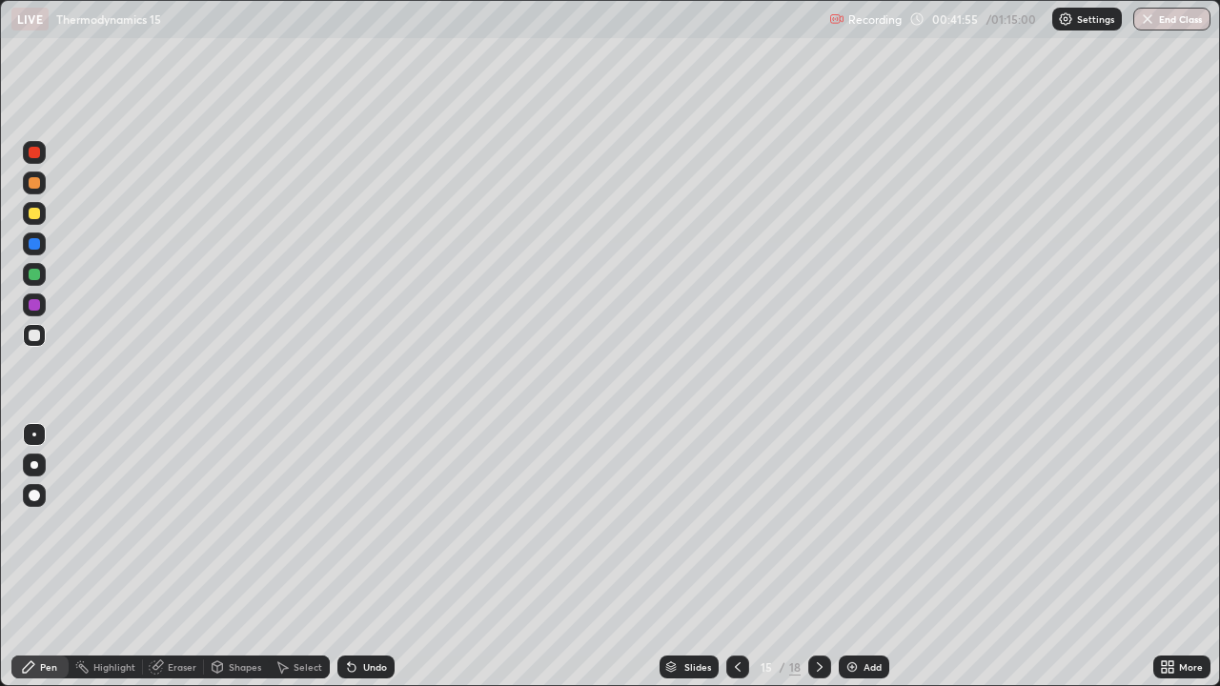
click at [348, 557] on icon at bounding box center [352, 669] width 8 height 8
click at [349, 557] on icon at bounding box center [352, 669] width 8 height 8
click at [240, 557] on div "Shapes" at bounding box center [245, 668] width 32 height 10
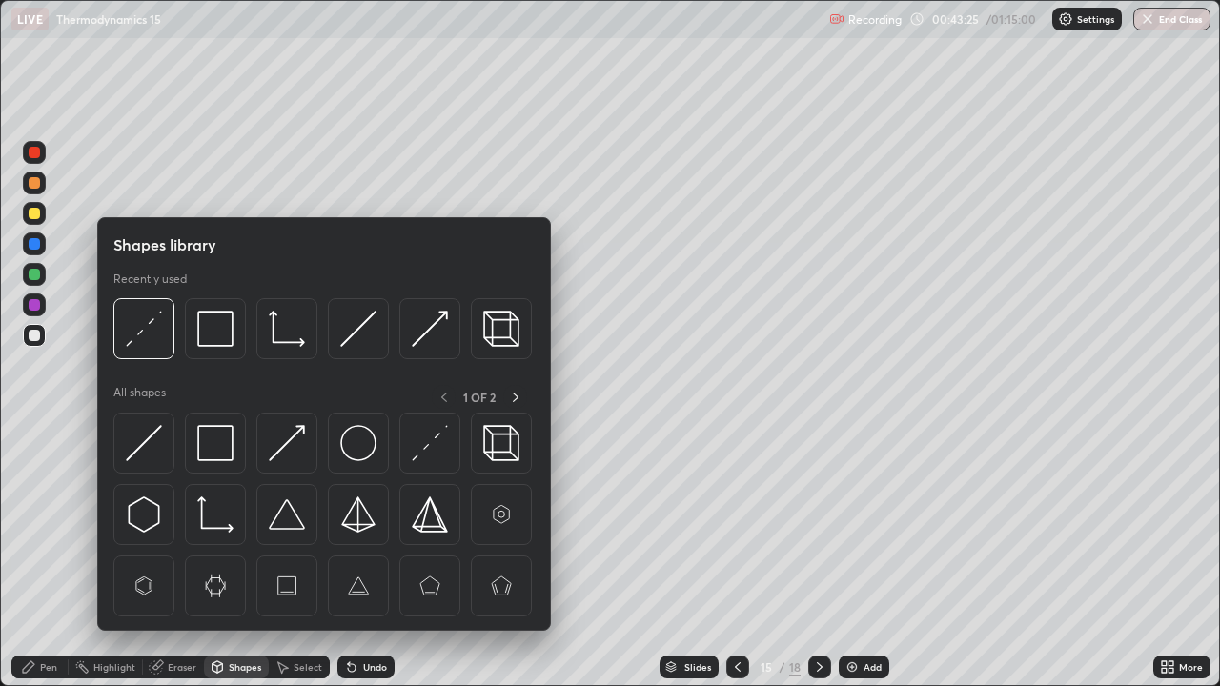
click at [297, 557] on div "Select" at bounding box center [308, 668] width 29 height 10
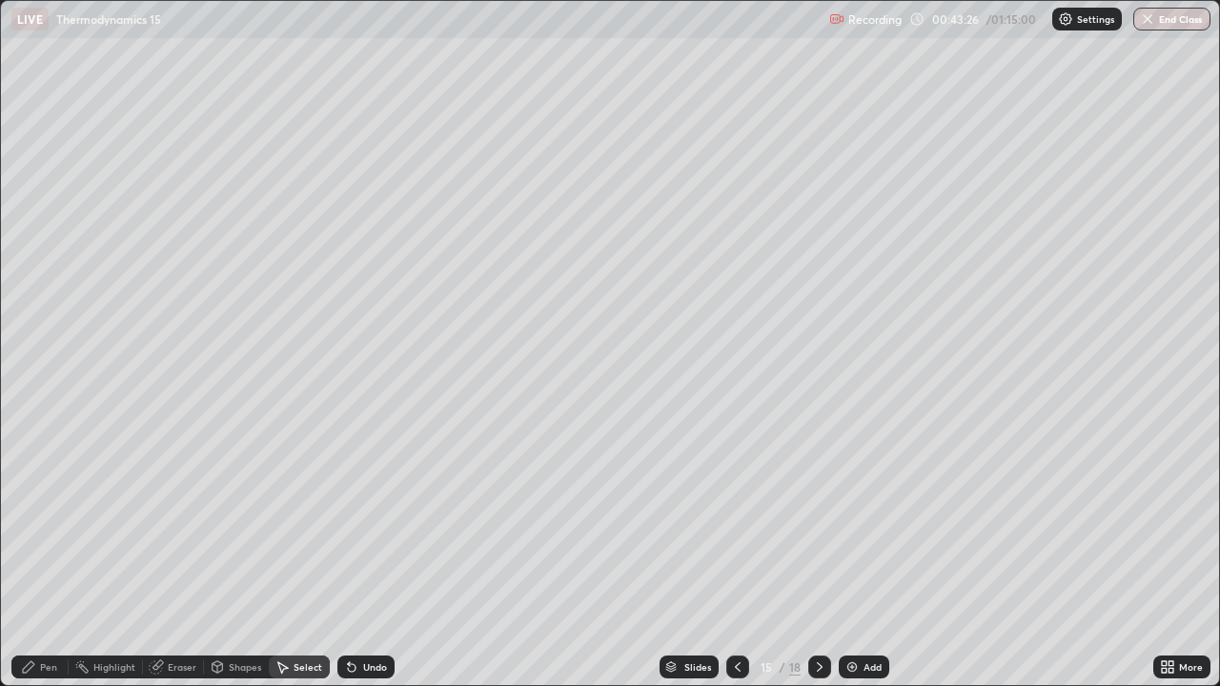
click at [237, 557] on div "Shapes" at bounding box center [245, 668] width 32 height 10
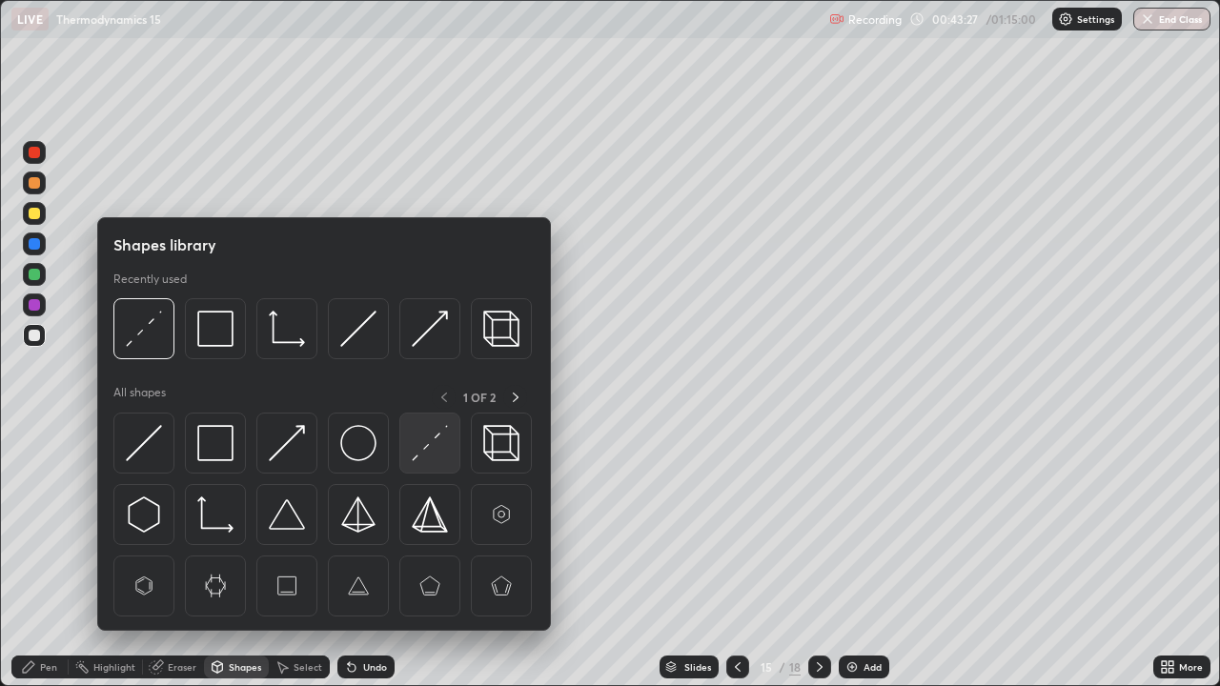
click at [402, 456] on div at bounding box center [429, 443] width 61 height 61
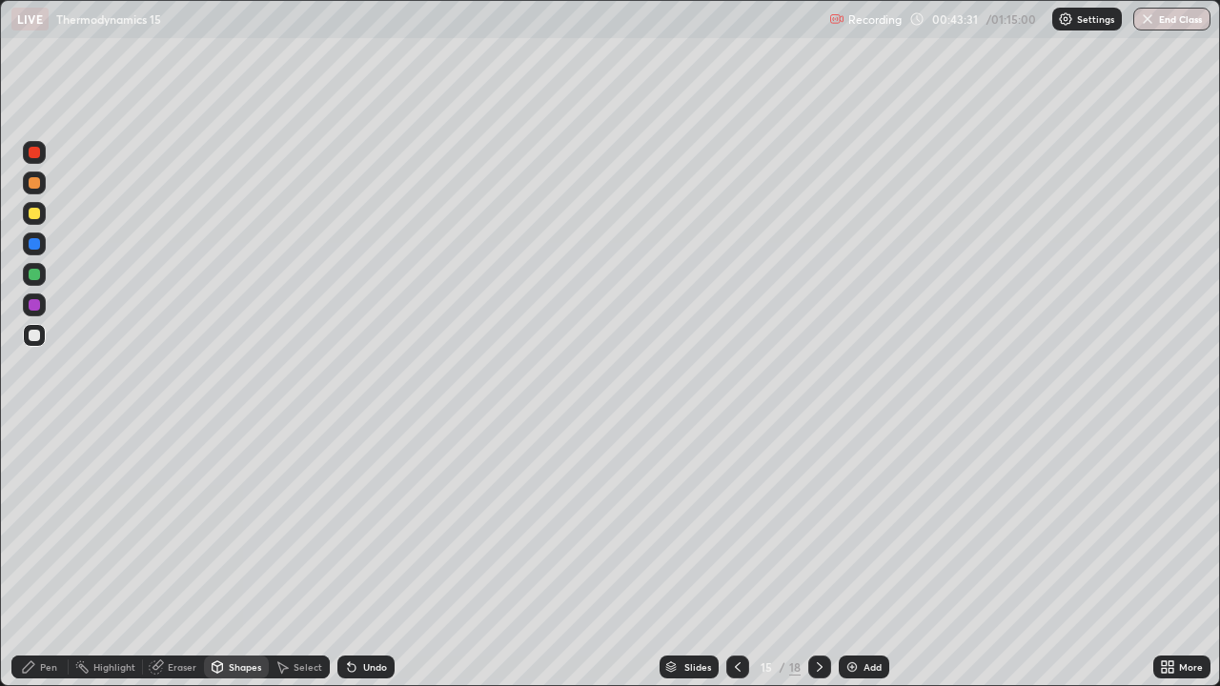
click at [51, 557] on div "Pen" at bounding box center [48, 668] width 17 height 10
click at [369, 557] on div "Undo" at bounding box center [375, 668] width 24 height 10
click at [367, 557] on div "Undo" at bounding box center [375, 668] width 24 height 10
click at [370, 557] on div "Undo" at bounding box center [366, 667] width 57 height 23
click at [369, 557] on div "Undo" at bounding box center [366, 667] width 57 height 23
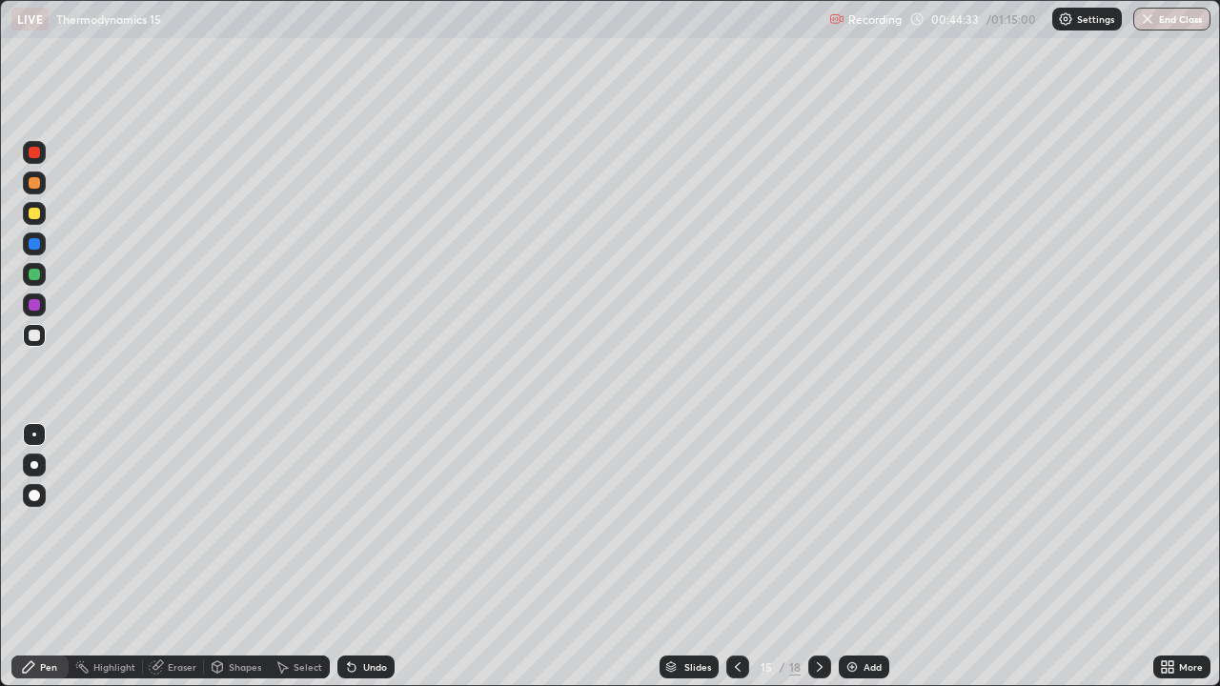
click at [369, 557] on div "Undo" at bounding box center [366, 667] width 57 height 23
click at [36, 183] on div at bounding box center [34, 182] width 11 height 11
click at [363, 557] on div "Undo" at bounding box center [375, 668] width 24 height 10
click at [375, 557] on div "Undo" at bounding box center [375, 668] width 24 height 10
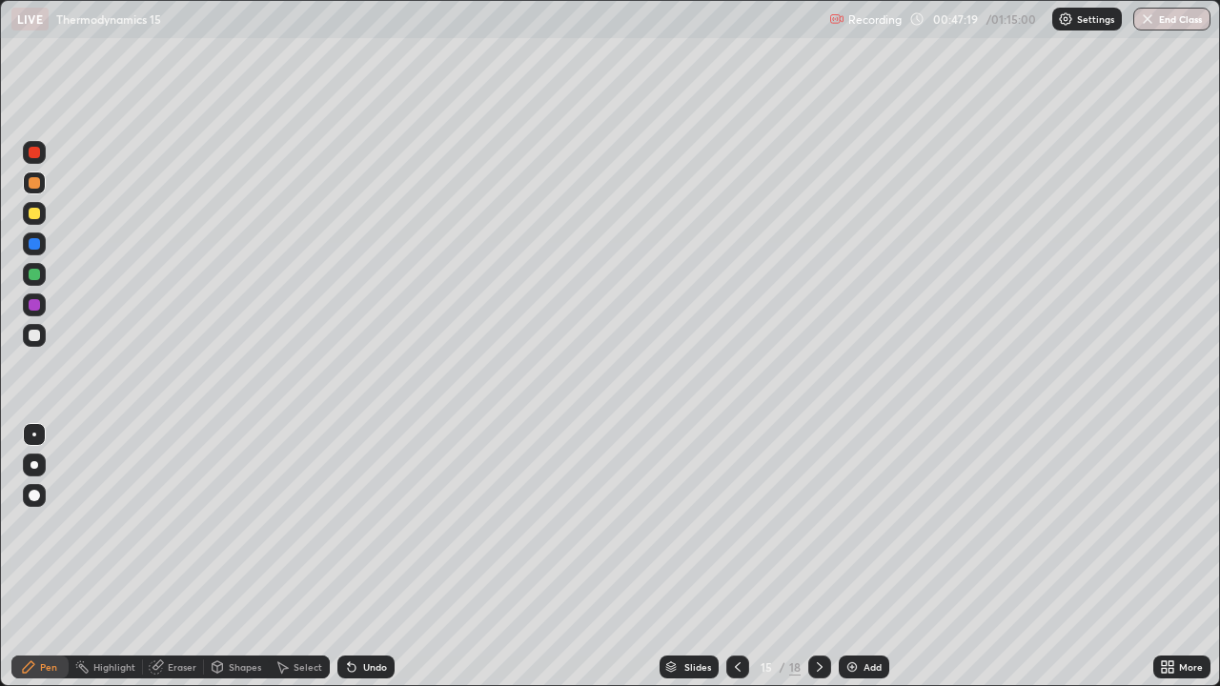
click at [369, 557] on div "Undo" at bounding box center [375, 668] width 24 height 10
click at [365, 557] on div "Undo" at bounding box center [375, 668] width 24 height 10
click at [364, 557] on div "Undo" at bounding box center [375, 668] width 24 height 10
click at [363, 557] on div "Undo" at bounding box center [375, 668] width 24 height 10
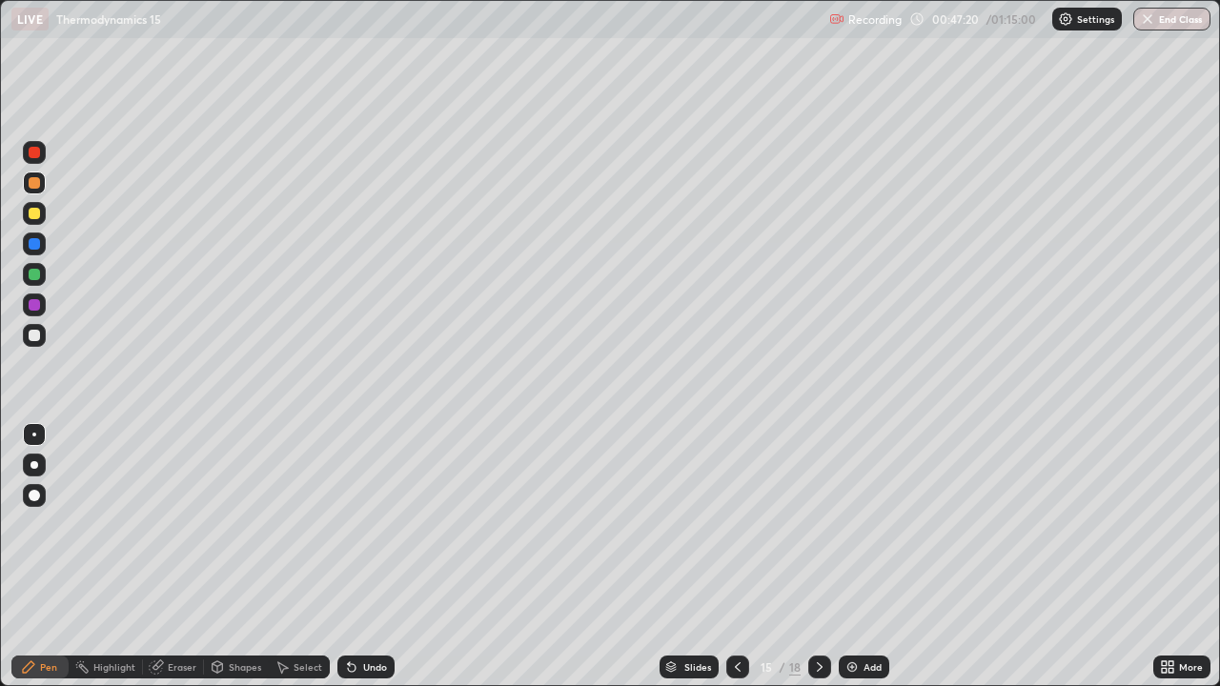
click at [363, 557] on div "Undo" at bounding box center [375, 668] width 24 height 10
click at [364, 557] on div "Undo" at bounding box center [375, 668] width 24 height 10
click at [365, 557] on div "Undo" at bounding box center [366, 667] width 57 height 23
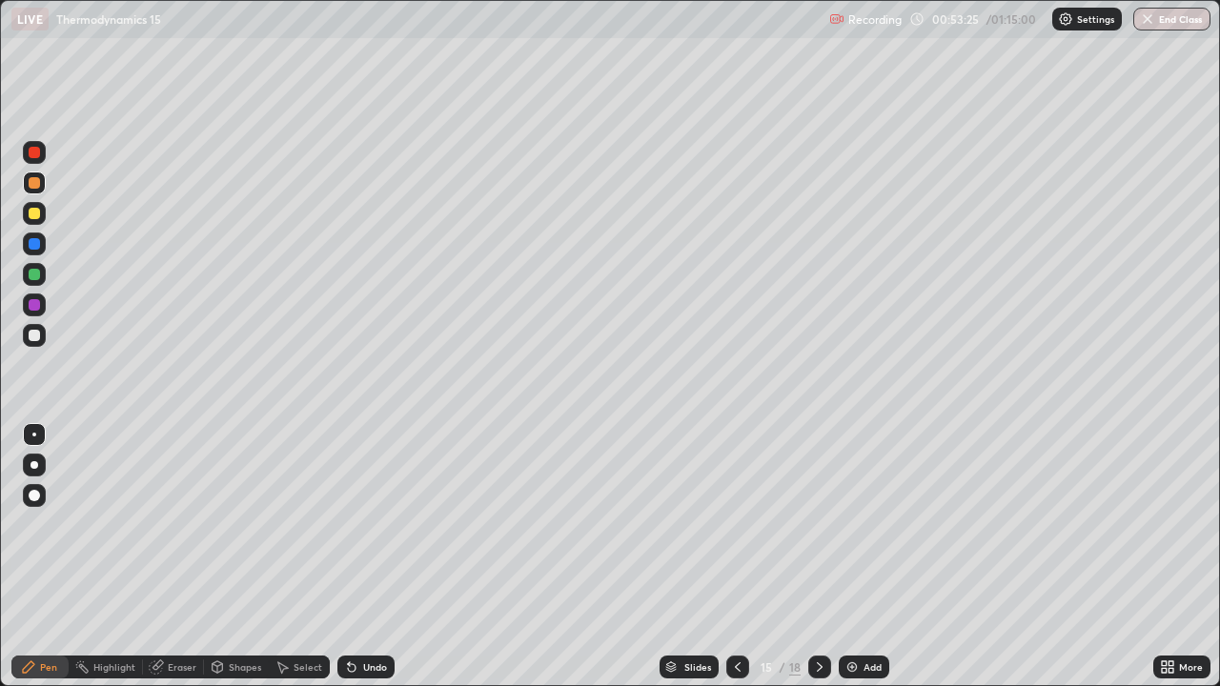
click at [856, 557] on img at bounding box center [852, 667] width 15 height 15
click at [35, 337] on div at bounding box center [34, 335] width 11 height 11
click at [353, 557] on icon at bounding box center [351, 667] width 15 height 15
click at [348, 557] on icon at bounding box center [352, 669] width 8 height 8
click at [345, 557] on icon at bounding box center [351, 667] width 15 height 15
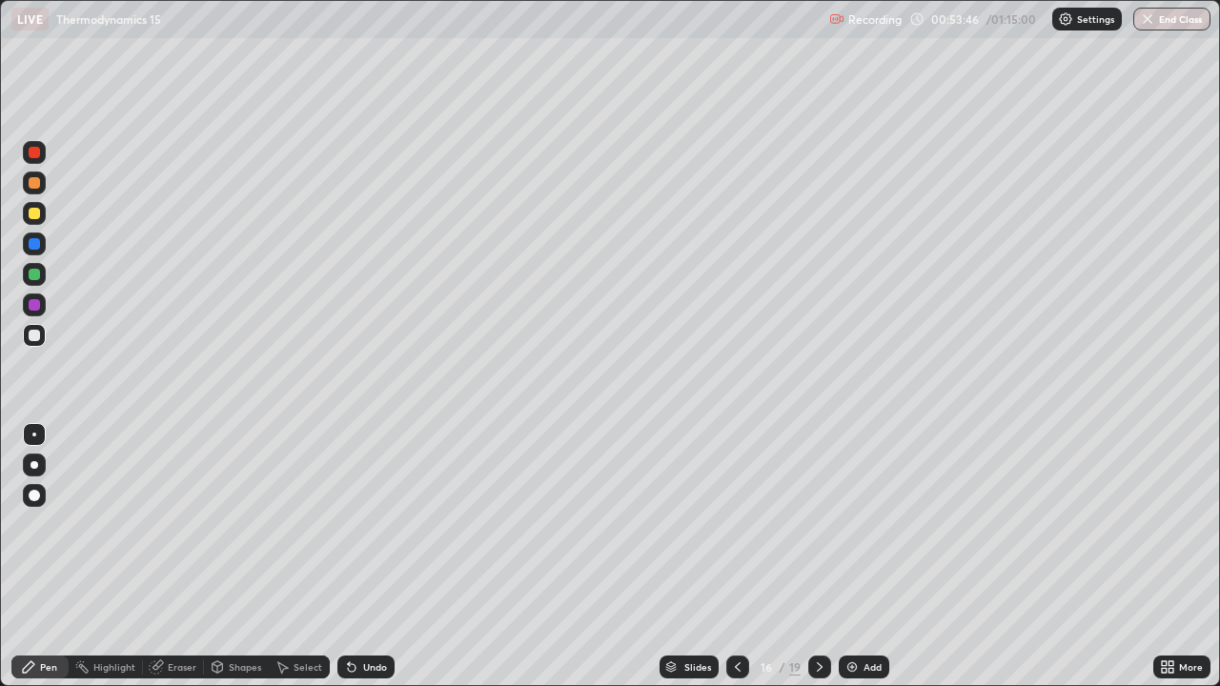
click at [348, 557] on icon at bounding box center [352, 669] width 8 height 8
click at [338, 557] on div "Undo" at bounding box center [366, 667] width 57 height 23
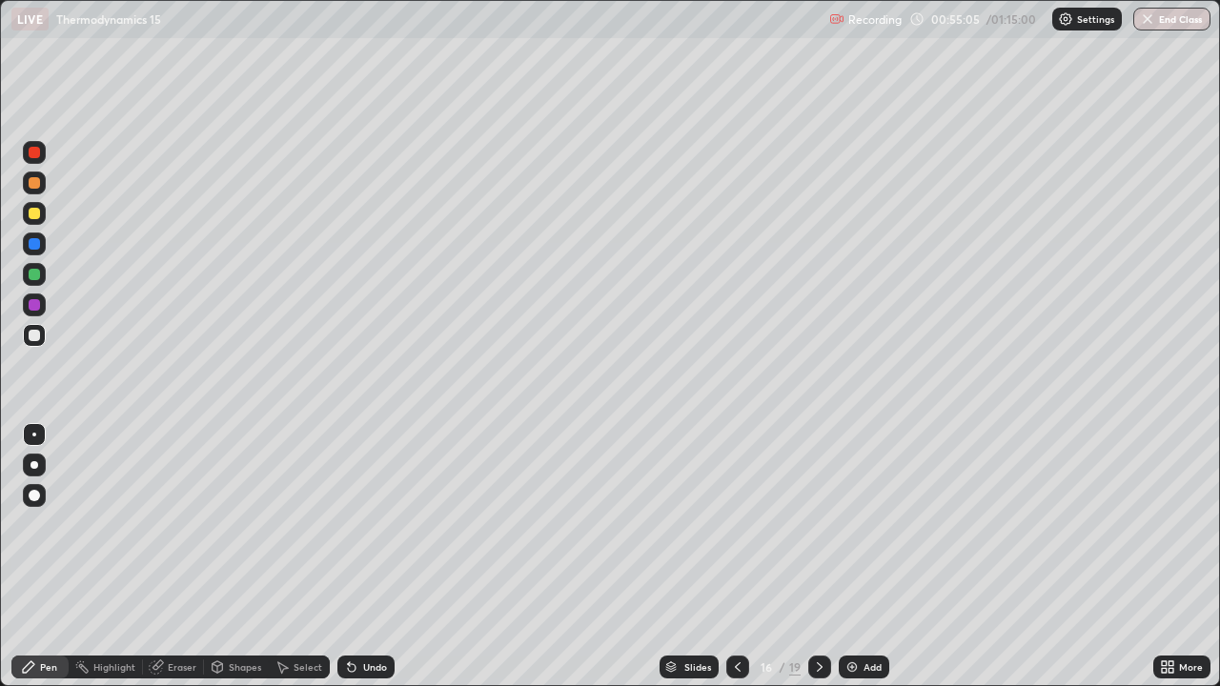
click at [296, 557] on div "Select" at bounding box center [308, 668] width 29 height 10
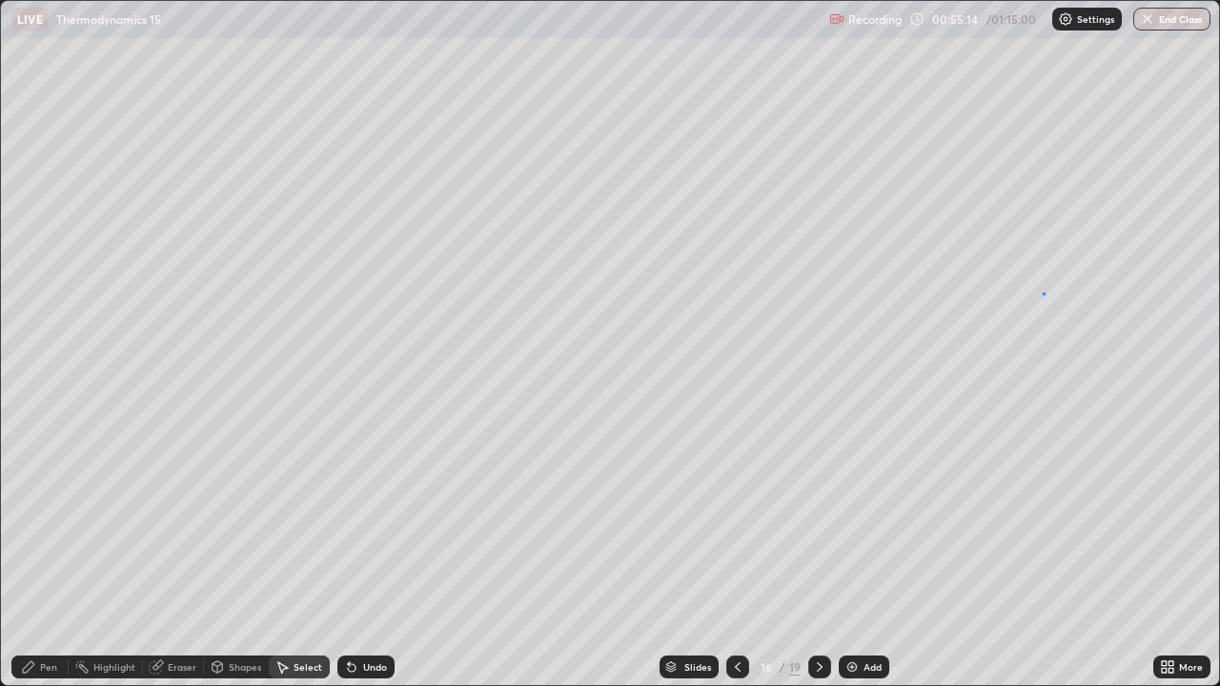
click at [1044, 293] on div "0 ° Undo Copy Duplicate Duplicate to new slide Delete" at bounding box center [610, 343] width 1218 height 685
click at [928, 111] on div "0 ° Undo Copy Duplicate Duplicate to new slide Delete" at bounding box center [610, 343] width 1218 height 685
click at [60, 557] on div "Pen" at bounding box center [39, 667] width 57 height 23
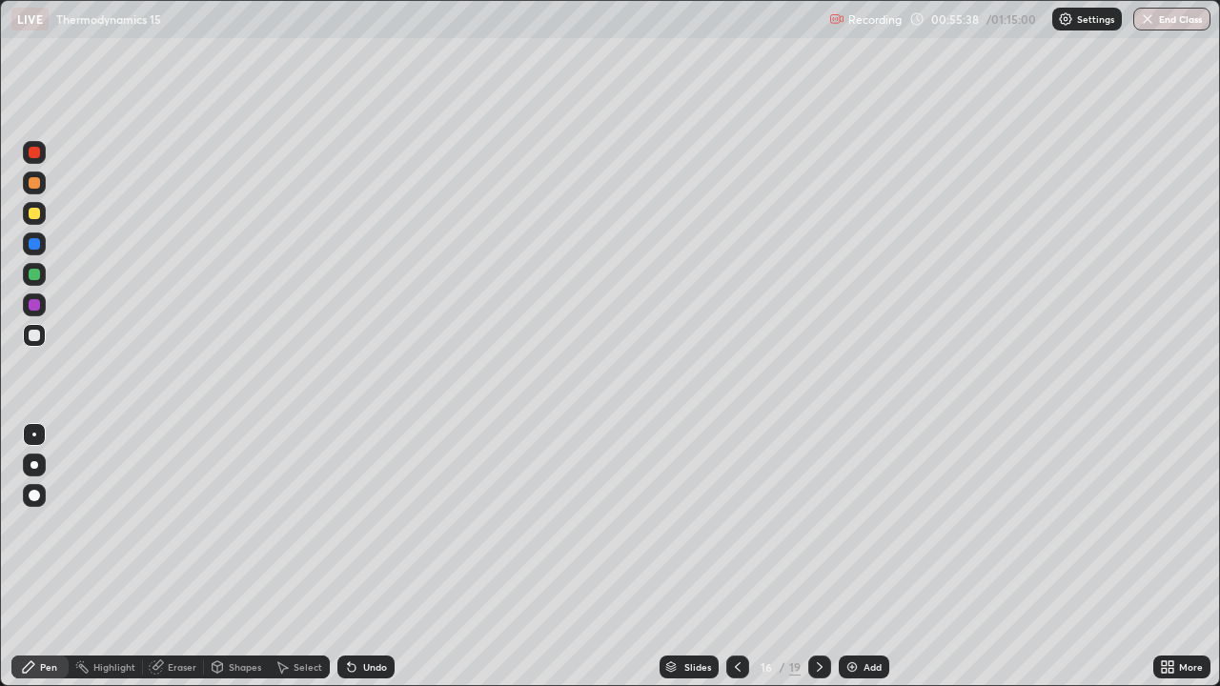
click at [34, 337] on div at bounding box center [34, 335] width 11 height 11
click at [38, 218] on div at bounding box center [34, 213] width 23 height 23
click at [857, 557] on img at bounding box center [852, 667] width 15 height 15
click at [36, 337] on div at bounding box center [34, 335] width 11 height 11
click at [364, 557] on div "Undo" at bounding box center [375, 668] width 24 height 10
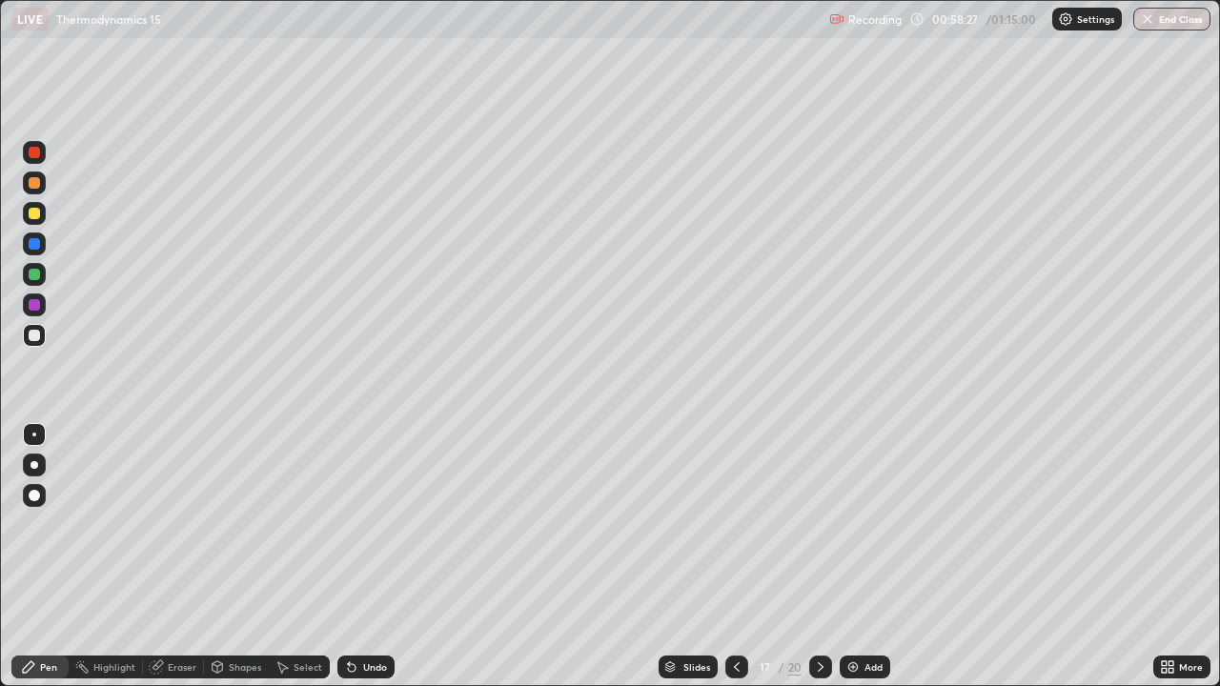
click at [242, 557] on div "Shapes" at bounding box center [245, 668] width 32 height 10
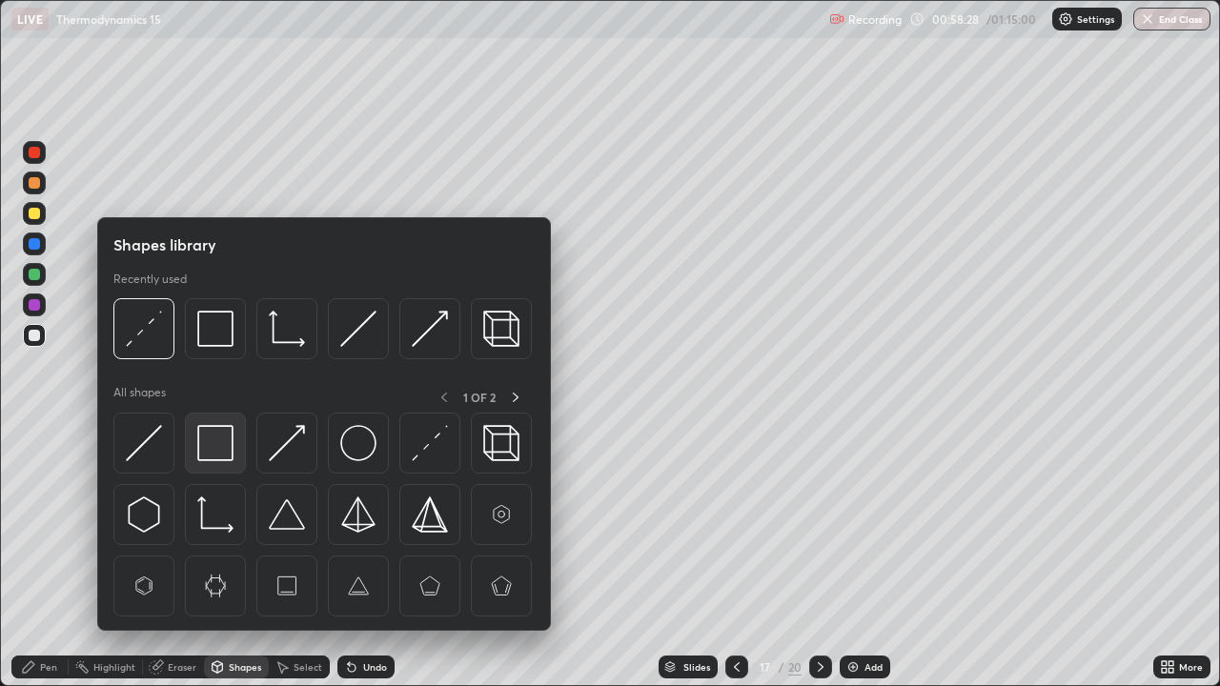
click at [221, 452] on img at bounding box center [215, 443] width 36 height 36
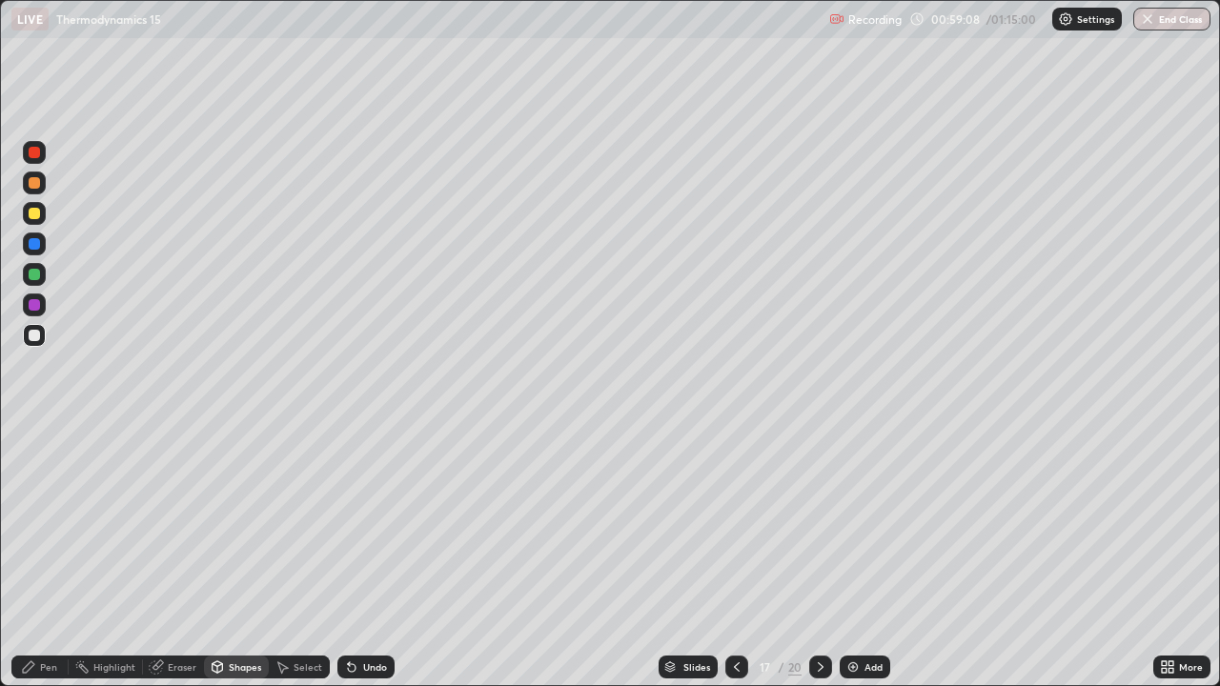
click at [376, 557] on div "Undo" at bounding box center [366, 667] width 57 height 23
click at [361, 557] on div "Undo" at bounding box center [366, 667] width 57 height 23
click at [54, 557] on div "Pen" at bounding box center [48, 668] width 17 height 10
click at [34, 215] on div at bounding box center [34, 213] width 11 height 11
click at [1164, 21] on button "End Class" at bounding box center [1172, 19] width 77 height 23
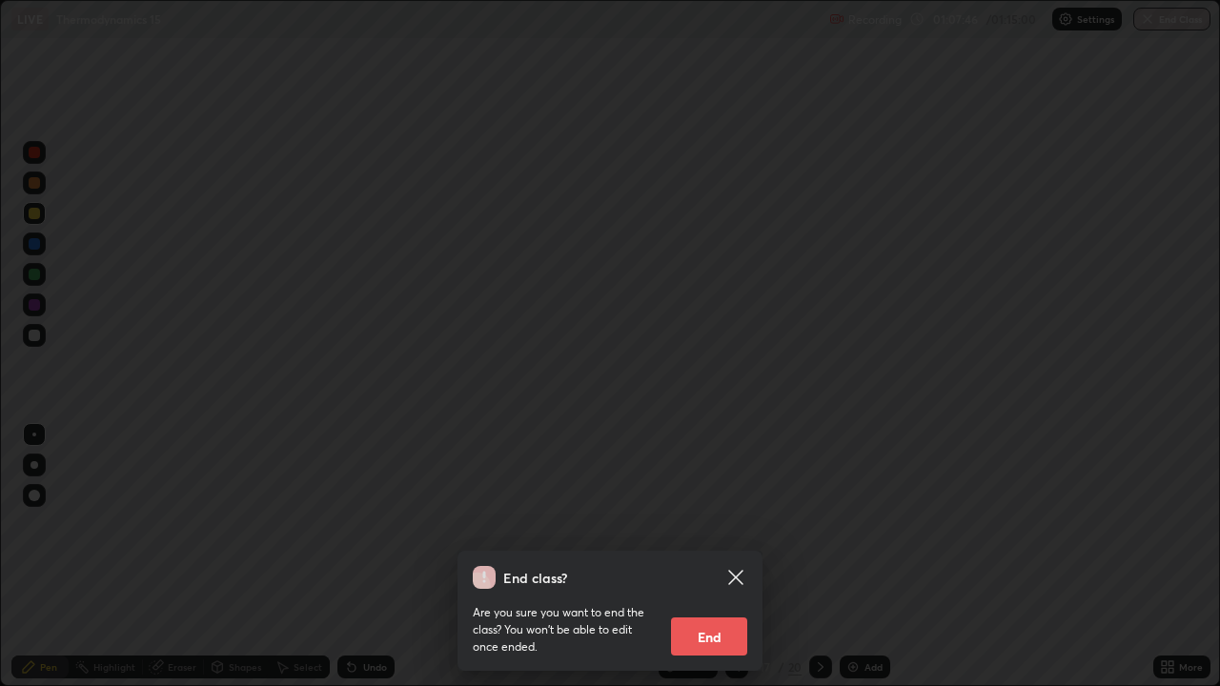
click at [731, 557] on button "End" at bounding box center [709, 637] width 76 height 38
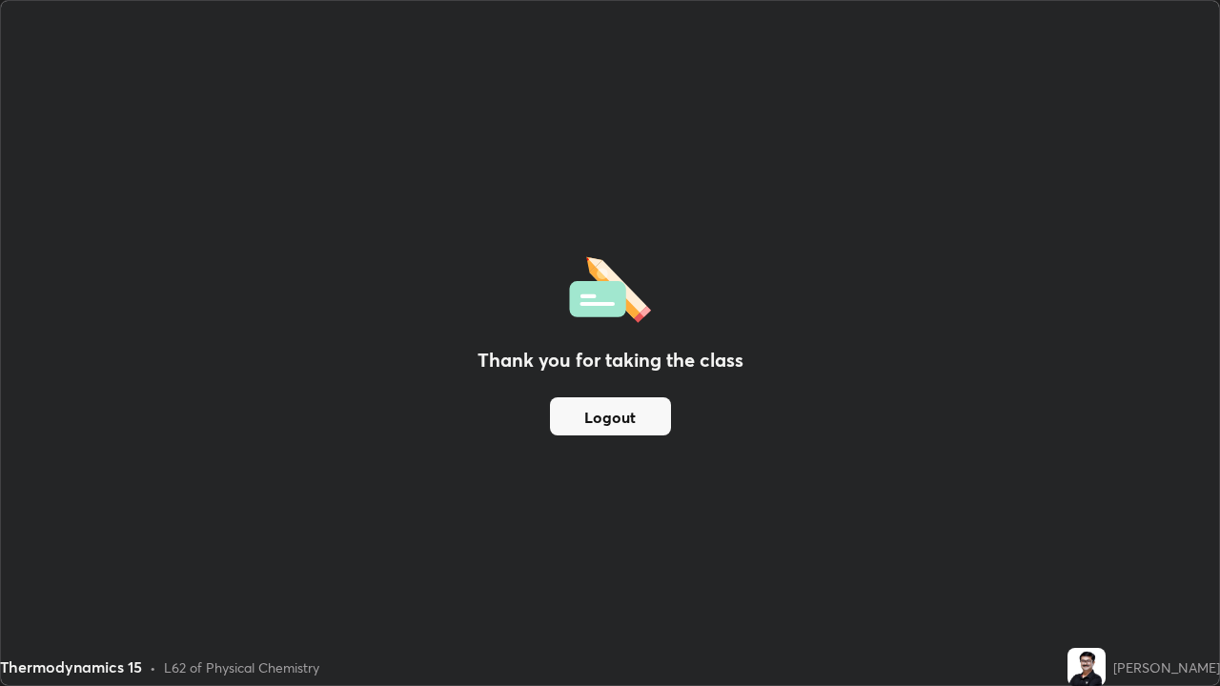
click at [629, 421] on button "Logout" at bounding box center [610, 417] width 121 height 38
click at [577, 416] on button "Logout" at bounding box center [610, 417] width 121 height 38
click at [585, 415] on button "Logout" at bounding box center [610, 417] width 121 height 38
click at [586, 414] on button "Logout" at bounding box center [610, 417] width 121 height 38
click at [588, 410] on button "Logout" at bounding box center [610, 417] width 121 height 38
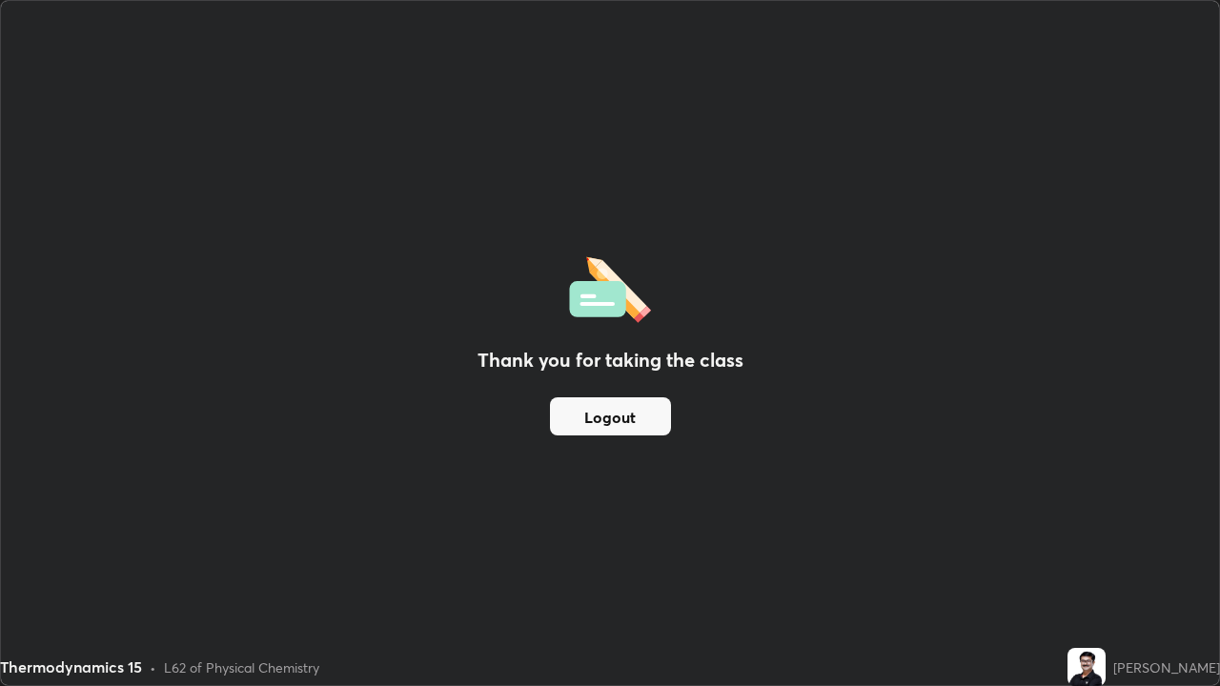
click at [590, 406] on button "Logout" at bounding box center [610, 417] width 121 height 38
click at [587, 410] on button "Logout" at bounding box center [610, 417] width 121 height 38
click at [591, 417] on button "Logout" at bounding box center [610, 417] width 121 height 38
click at [194, 188] on div "Thank you for taking the class Logout" at bounding box center [610, 343] width 1218 height 685
click at [1154, 557] on div "[PERSON_NAME]" at bounding box center [1167, 668] width 107 height 20
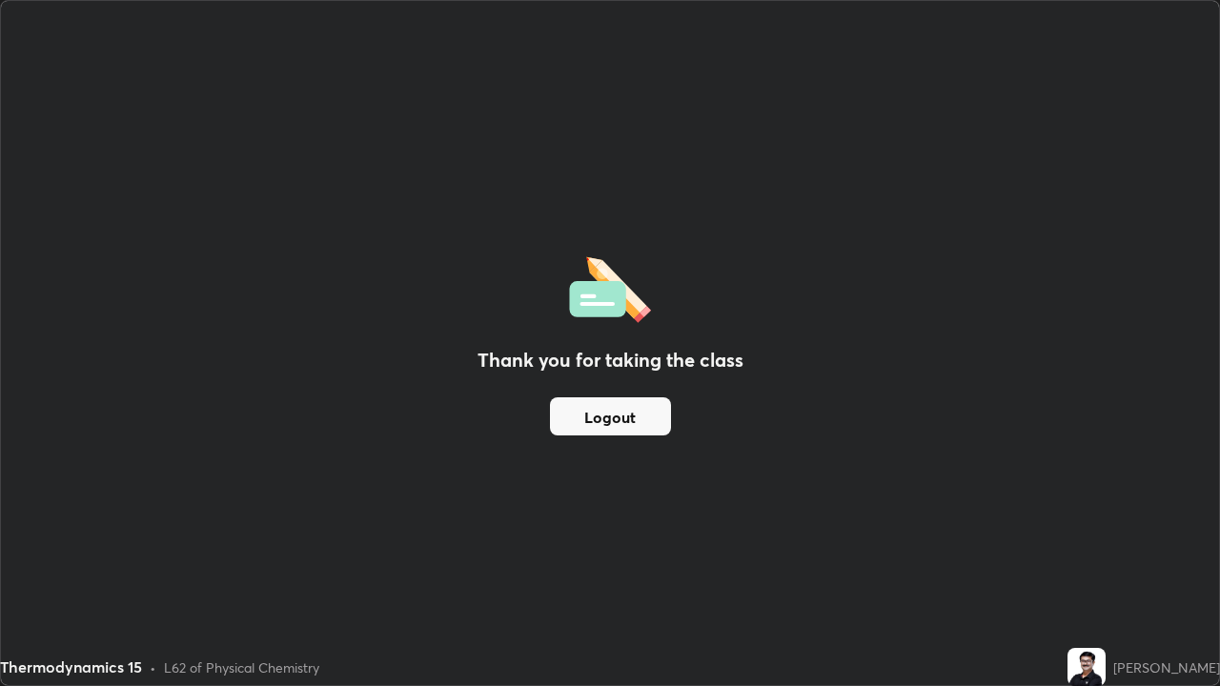
click at [1112, 557] on div "Thank you for taking the class Logout" at bounding box center [610, 343] width 1218 height 685
click at [1108, 557] on div "Thank you for taking the class Logout" at bounding box center [610, 343] width 1218 height 685
click at [1107, 557] on div "Thank you for taking the class Logout" at bounding box center [610, 343] width 1218 height 685
click at [611, 414] on button "Logout" at bounding box center [610, 417] width 121 height 38
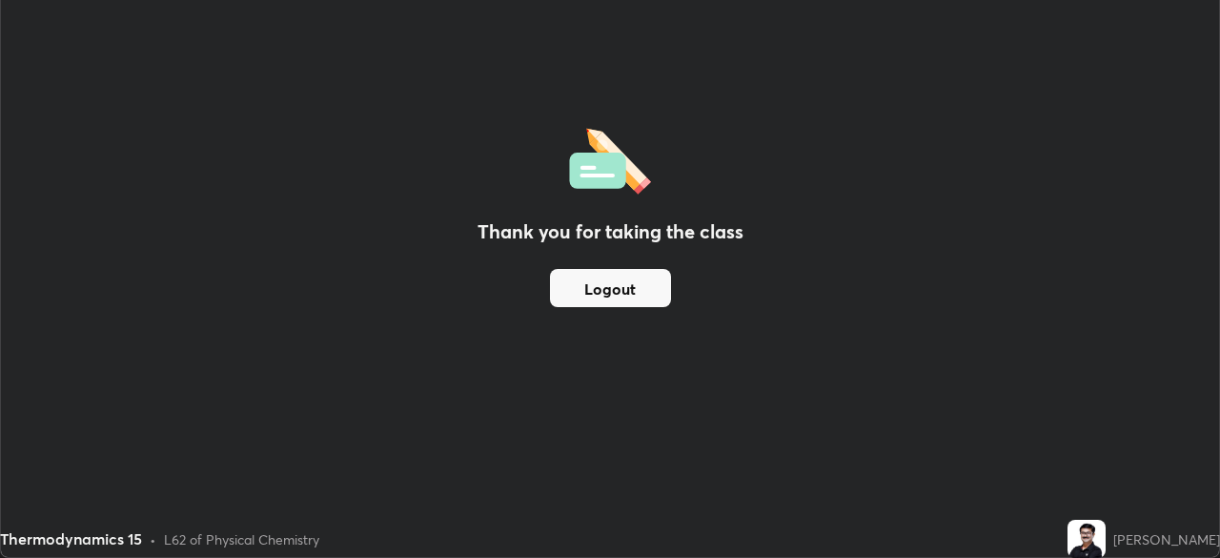
scroll to position [94784, 94122]
